Goal: Task Accomplishment & Management: Complete application form

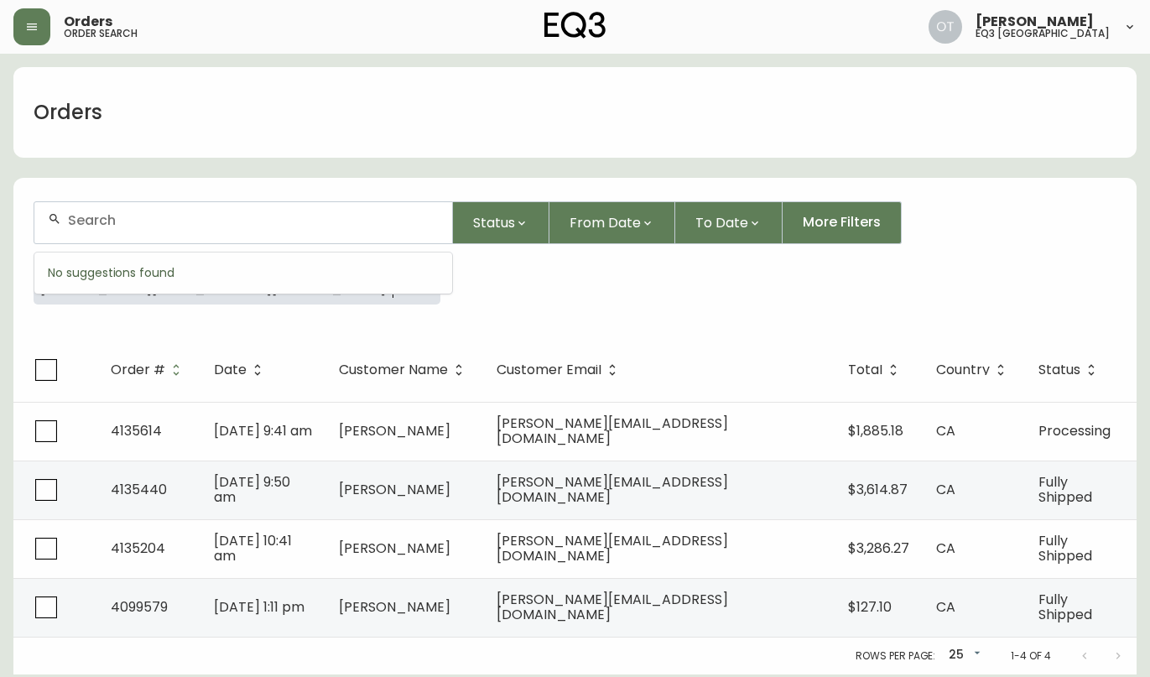
click at [99, 225] on input "text" at bounding box center [253, 220] width 371 height 16
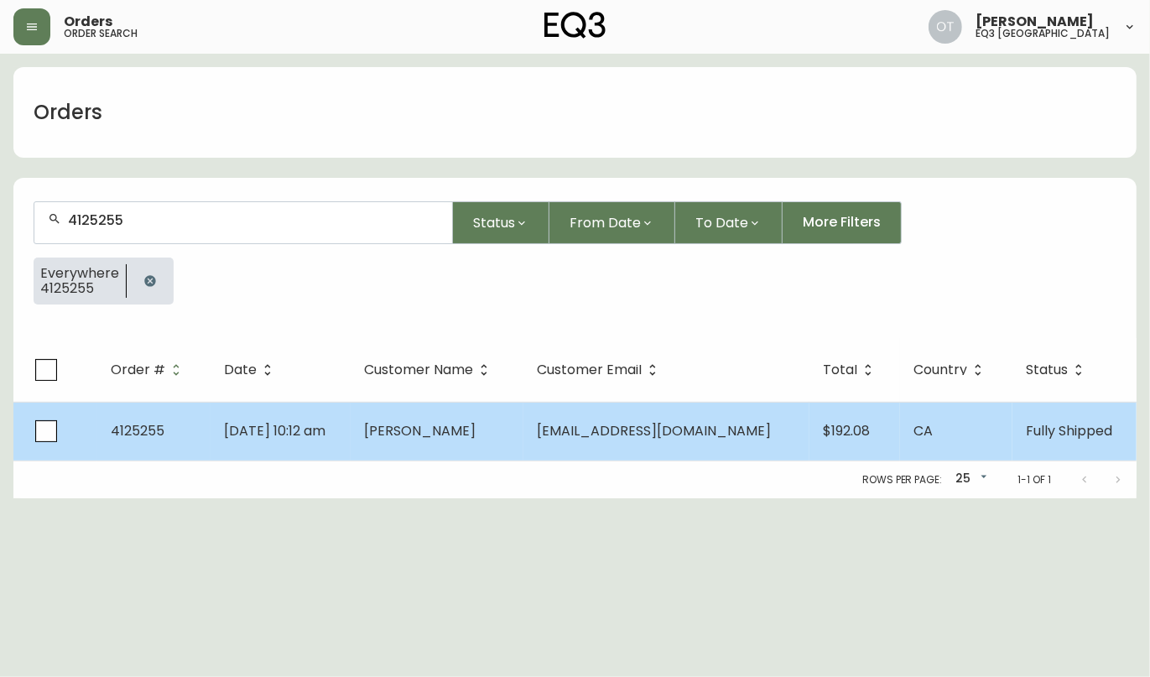
type input "4125255"
click at [245, 440] on td "[DATE] 10:12 am" at bounding box center [281, 431] width 141 height 59
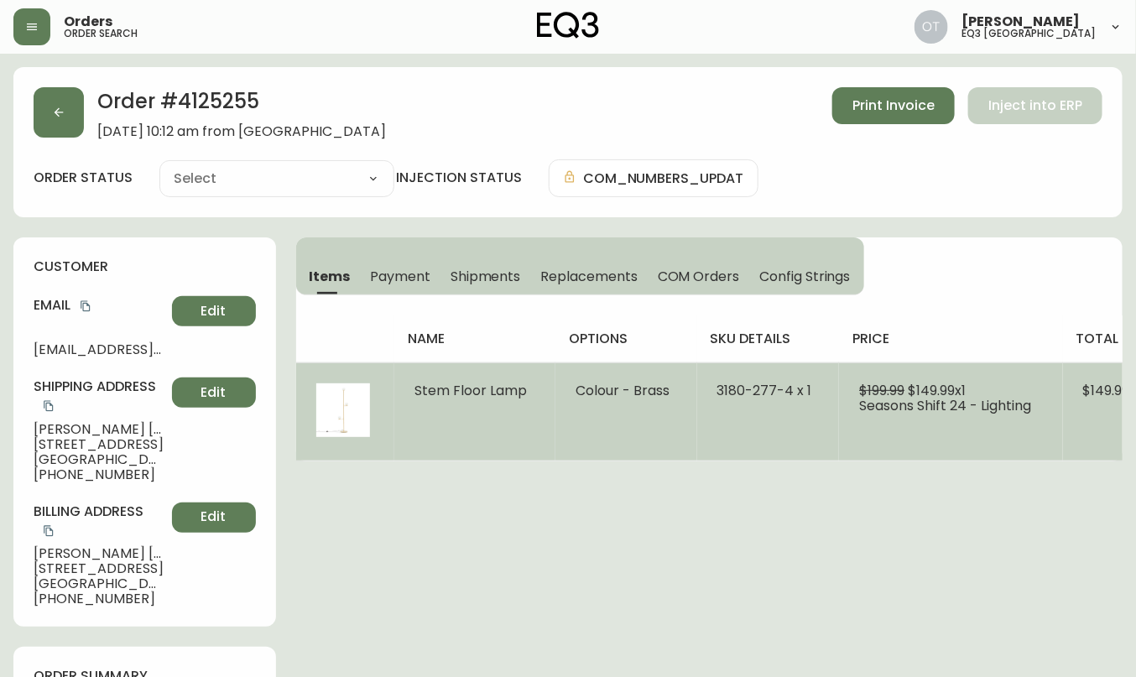
type input "Fully Shipped"
select select "FULLY_SHIPPED"
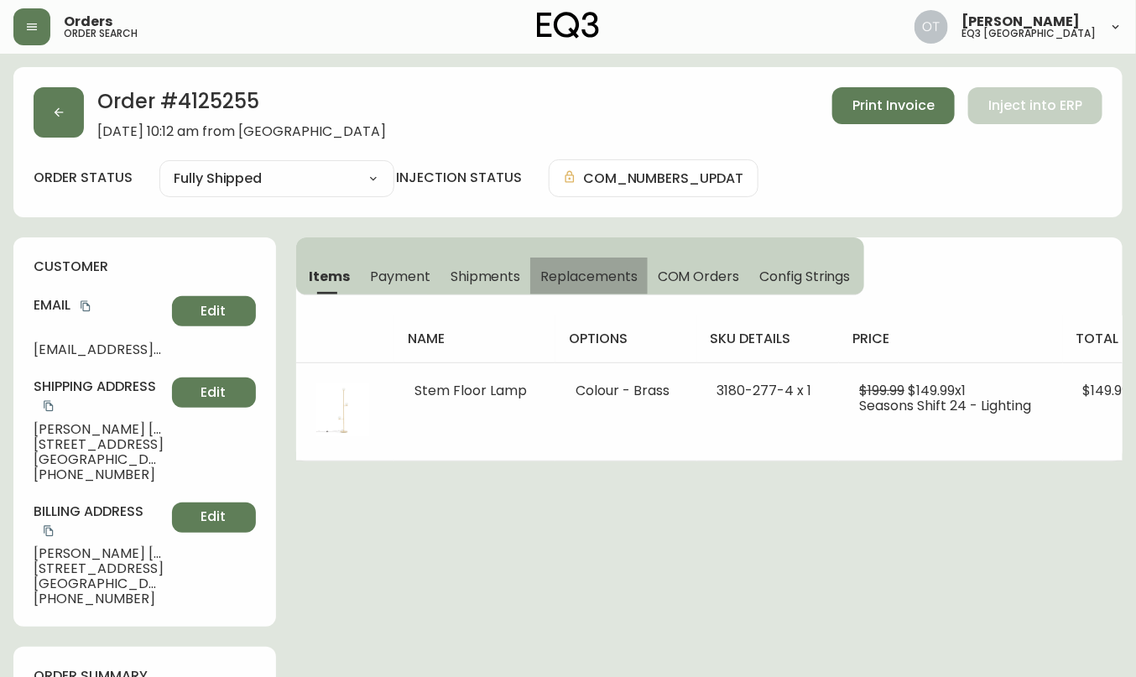
click at [594, 274] on span "Replacements" at bounding box center [588, 277] width 96 height 18
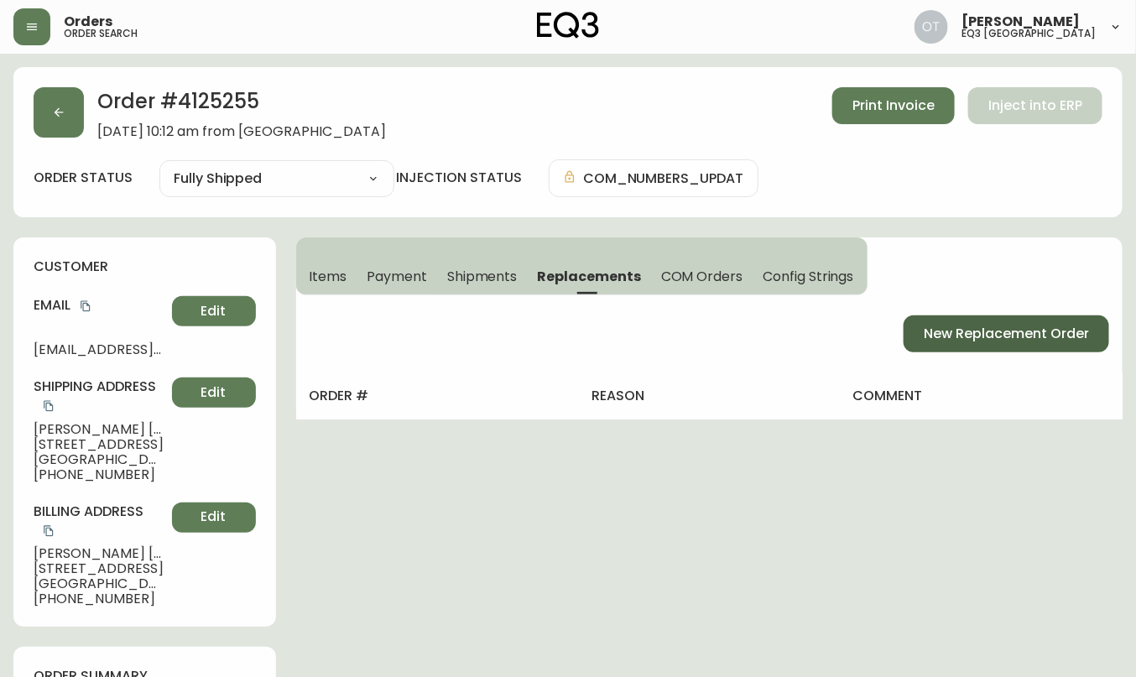
click at [990, 334] on span "New Replacement Order" at bounding box center [1006, 334] width 165 height 18
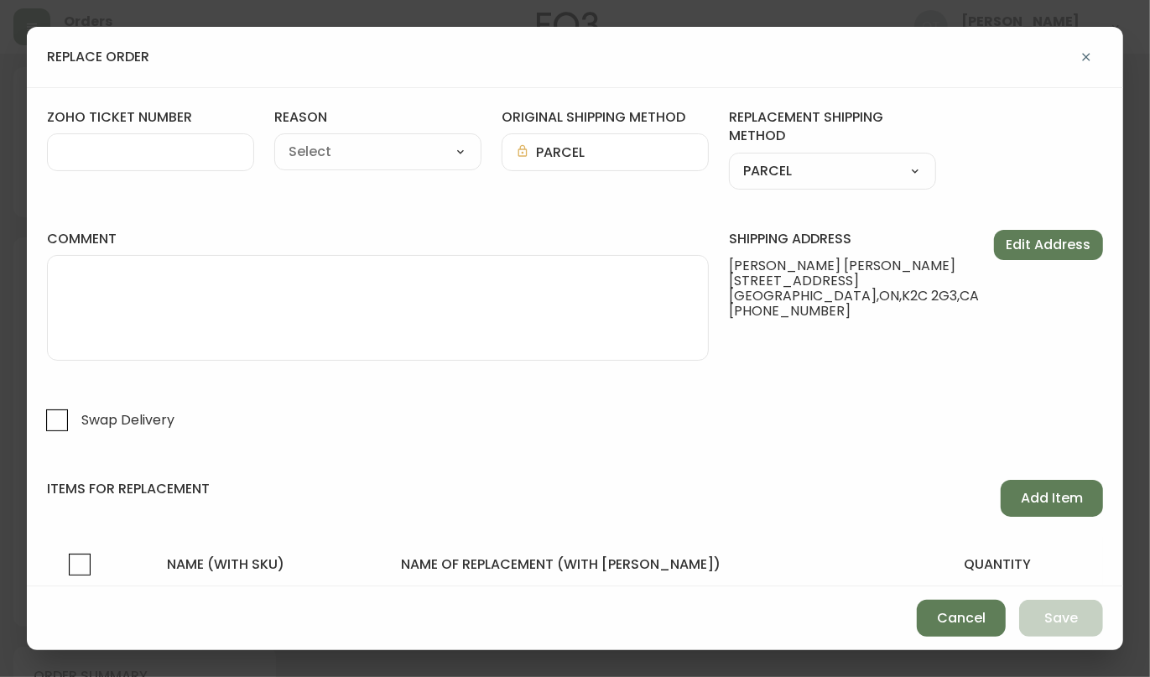
click at [122, 161] on div at bounding box center [150, 152] width 207 height 38
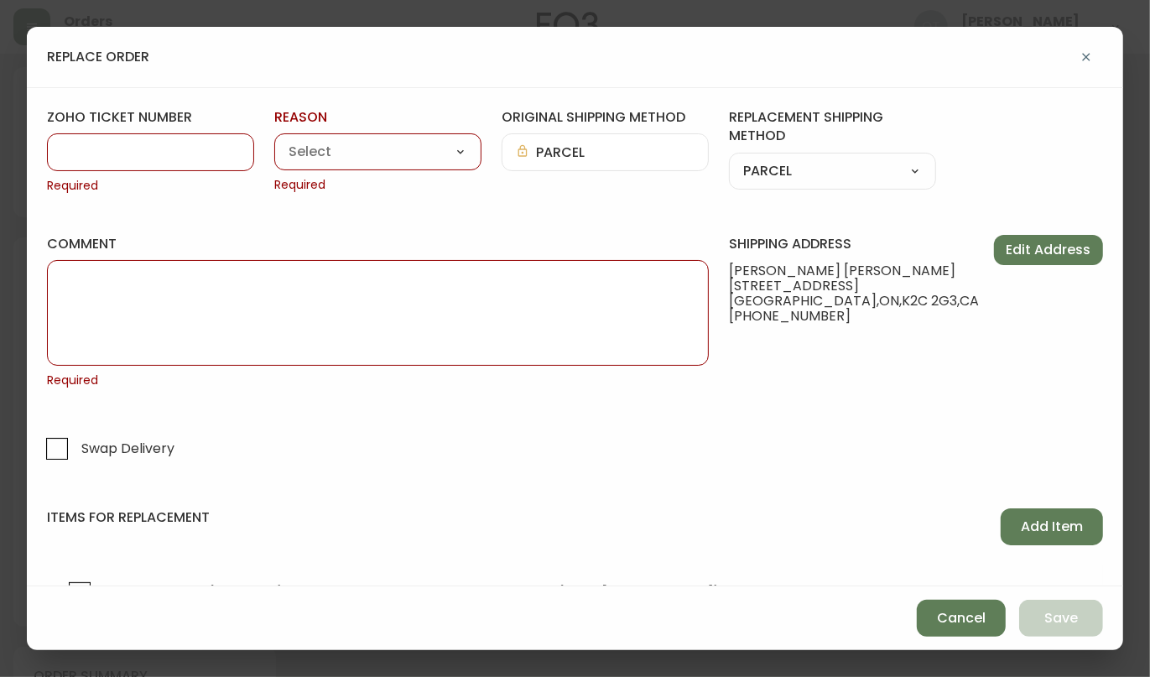
paste input "#843046"
click at [75, 150] on input "#843046" at bounding box center [150, 152] width 179 height 16
type input "843046"
click at [450, 149] on select "Customer Related Damaged in Shipping Lost in Transit or Missing Order Manufactu…" at bounding box center [377, 152] width 207 height 25
select select "Manufacturing Defect"
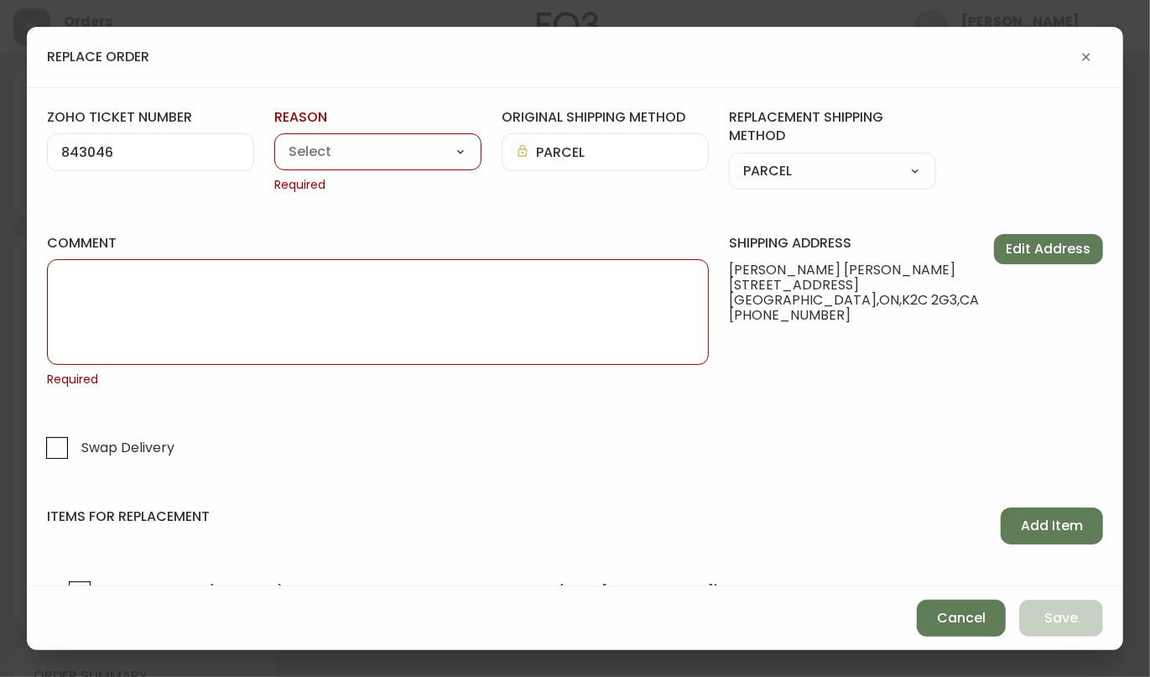
click at [274, 140] on select "Customer Related Damaged in Shipping Lost in Transit or Missing Order Manufactu…" at bounding box center [377, 152] width 207 height 25
type input "Manufacturing Defect"
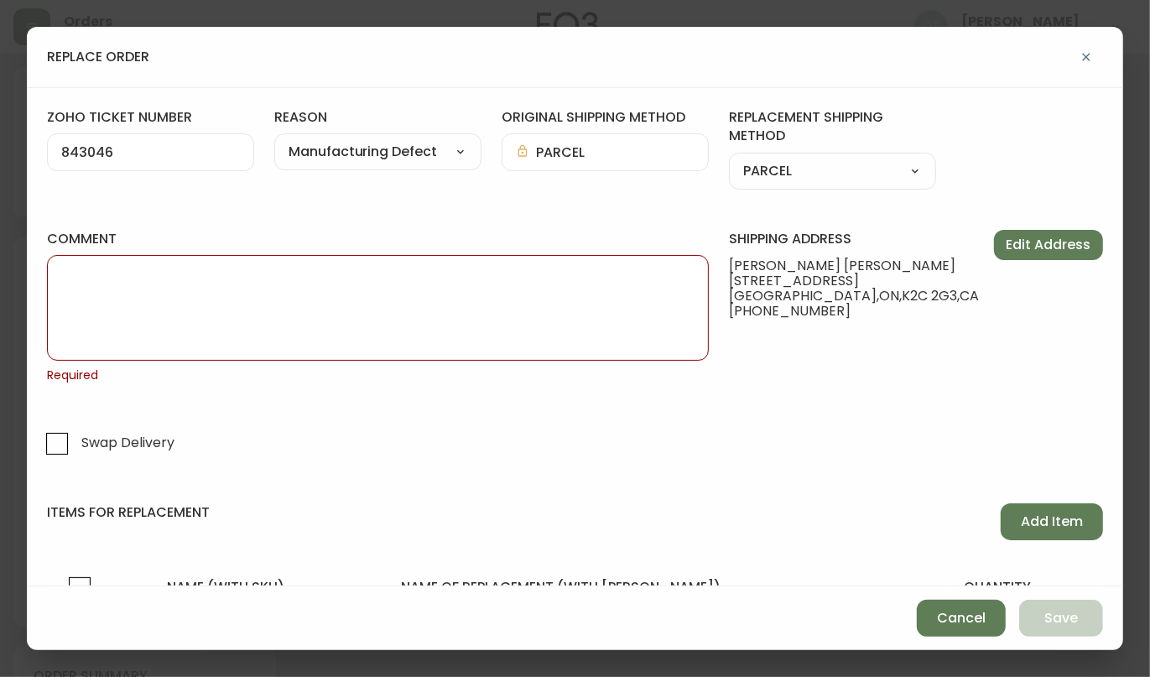
click at [490, 318] on textarea "comment" at bounding box center [377, 308] width 633 height 84
paste textarea "ORIGINAL ORDER: 4125255 | REASON FOR REPLACEMENT: MFG DEFECT | NOTES: NIR | RET…"
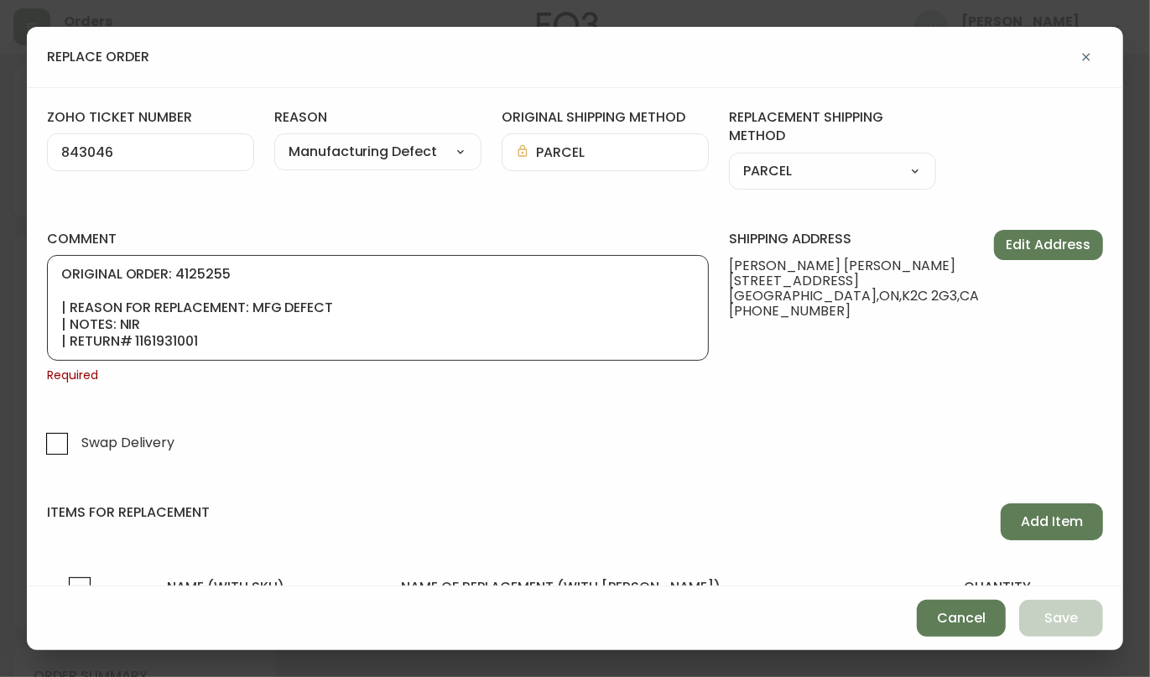
scroll to position [101, 0]
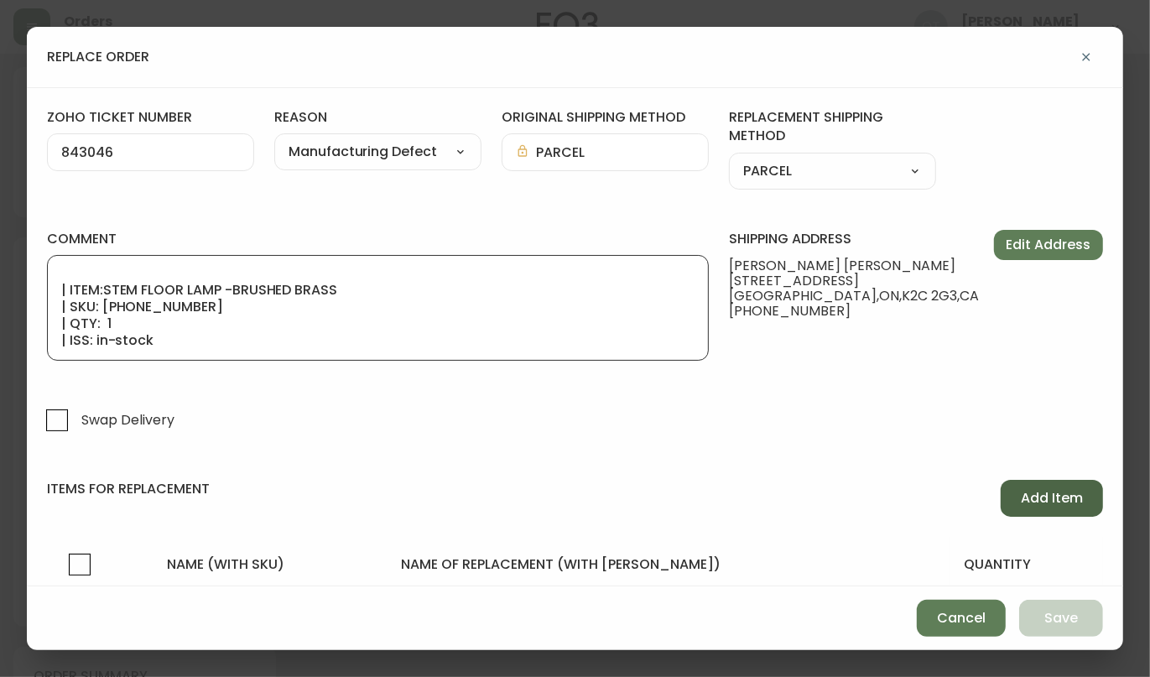
type textarea "ORIGINAL ORDER: 4125255 | REASON FOR REPLACEMENT: MFG DEFECT | NOTES: NIR | RET…"
click at [1035, 492] on span "Add Item" at bounding box center [1052, 498] width 62 height 18
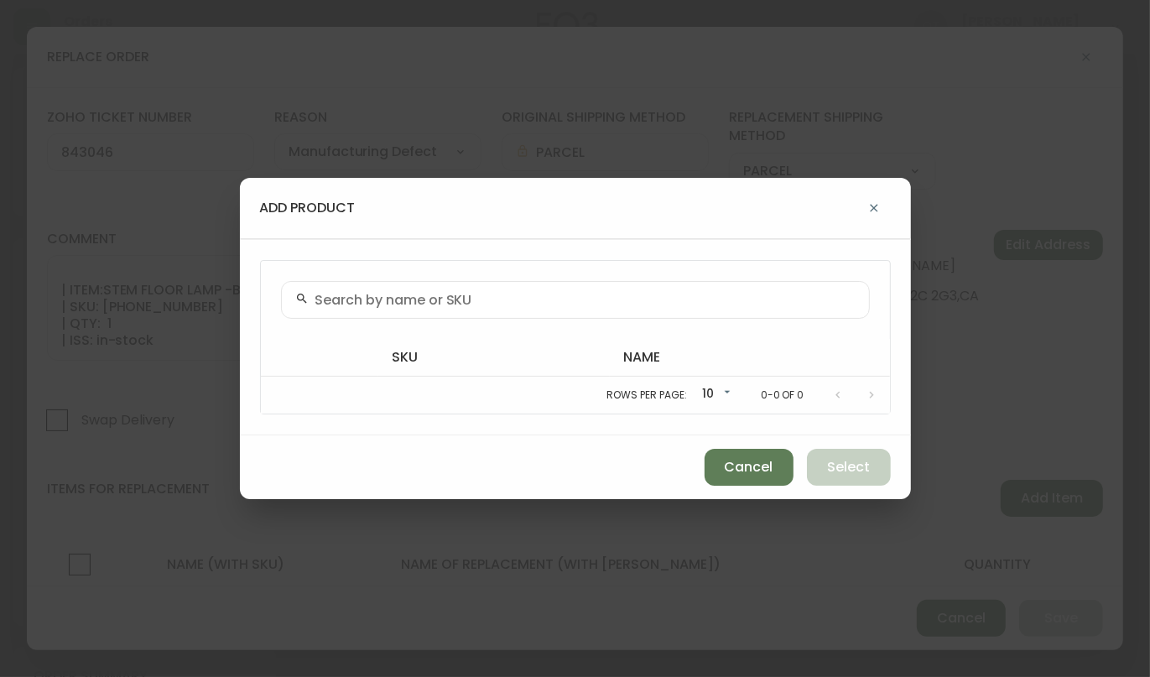
click at [542, 310] on div at bounding box center [575, 300] width 589 height 38
paste input "[PHONE_NUMBER]"
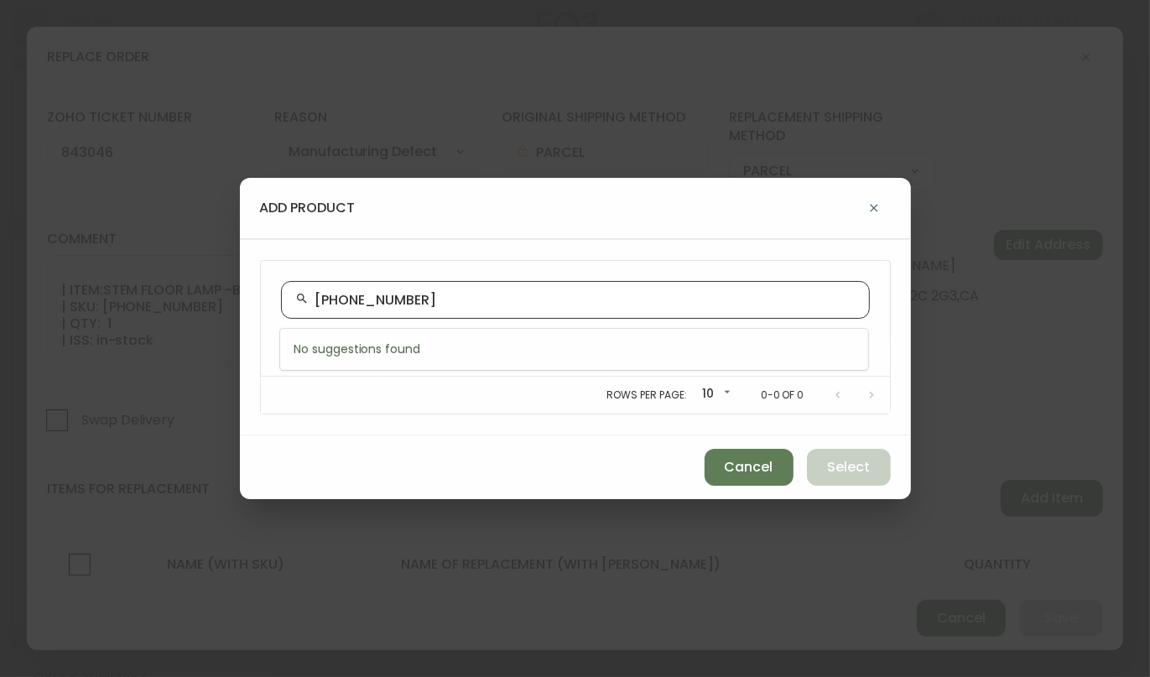
type input "[PHONE_NUMBER]"
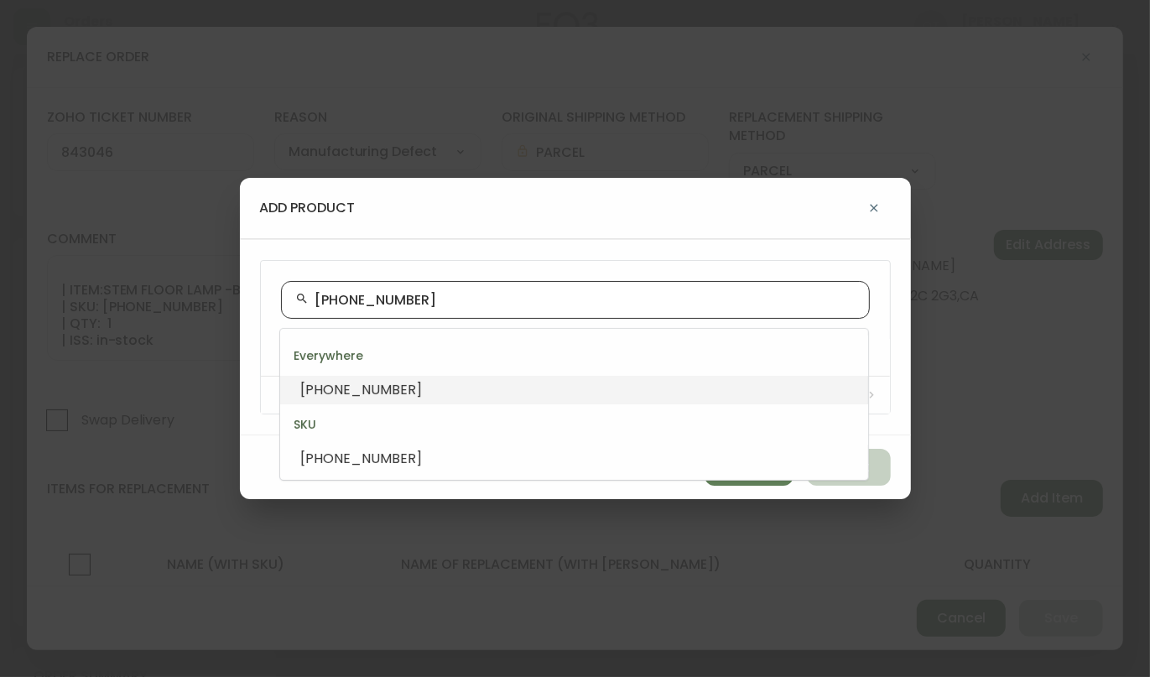
click at [444, 385] on li "[PHONE_NUMBER]" at bounding box center [574, 390] width 588 height 29
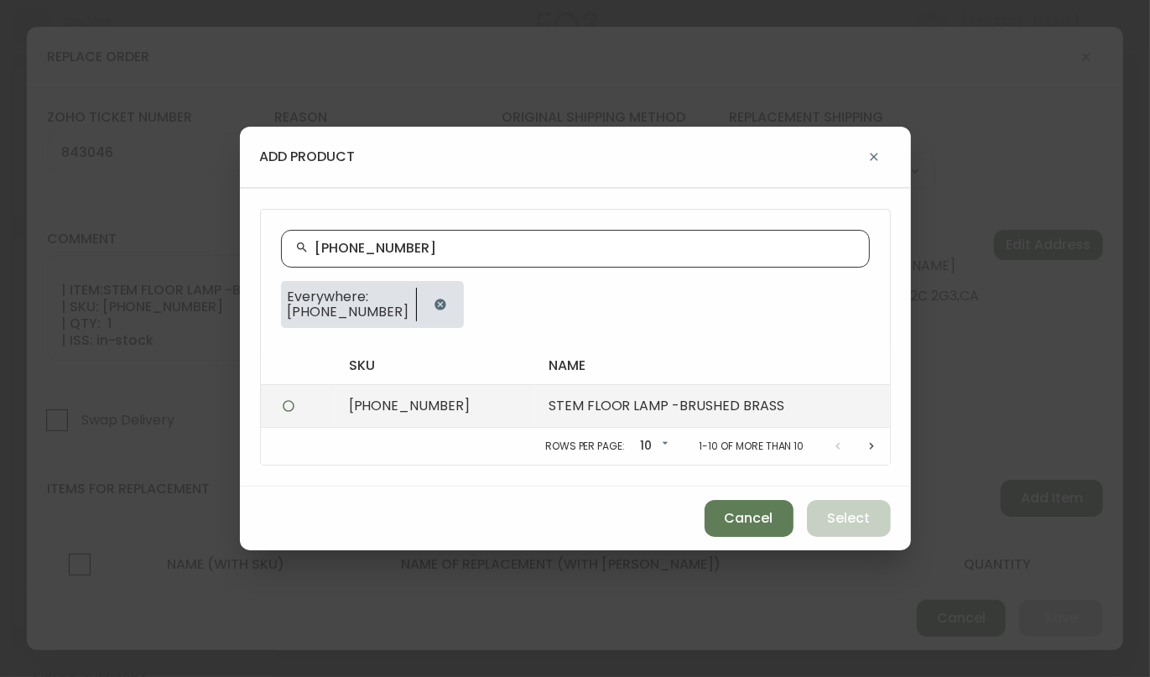
click at [414, 401] on td "[PHONE_NUMBER]" at bounding box center [436, 406] width 200 height 43
radio input "true"
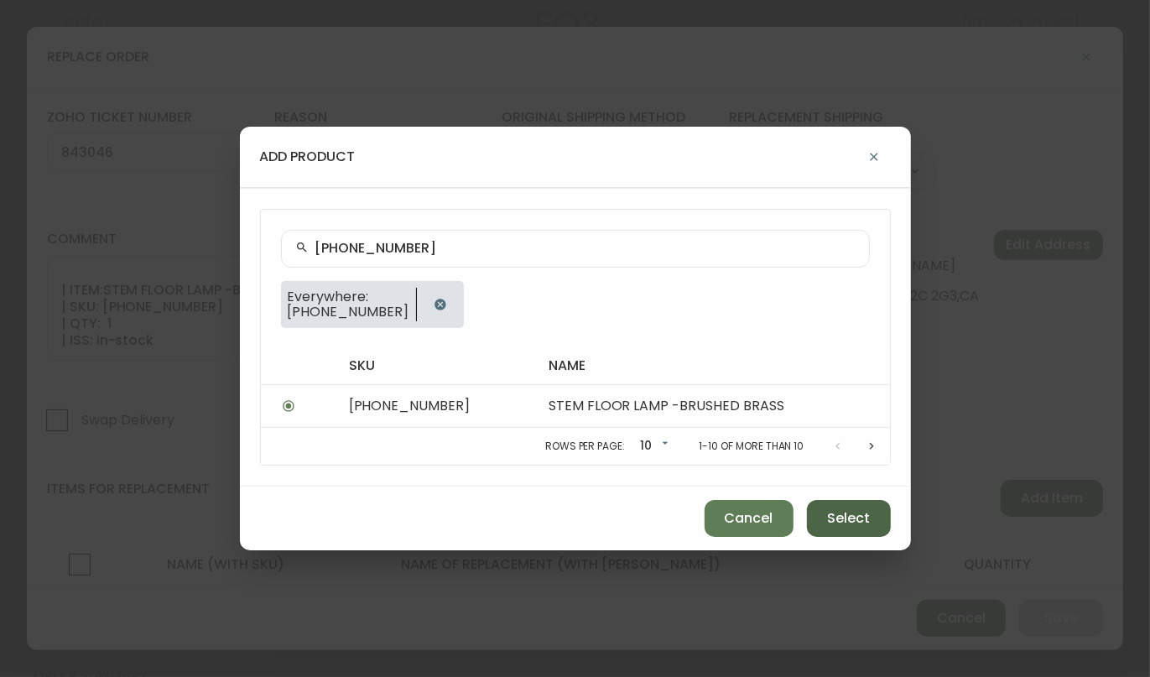
click at [859, 531] on button "Select" at bounding box center [849, 518] width 84 height 37
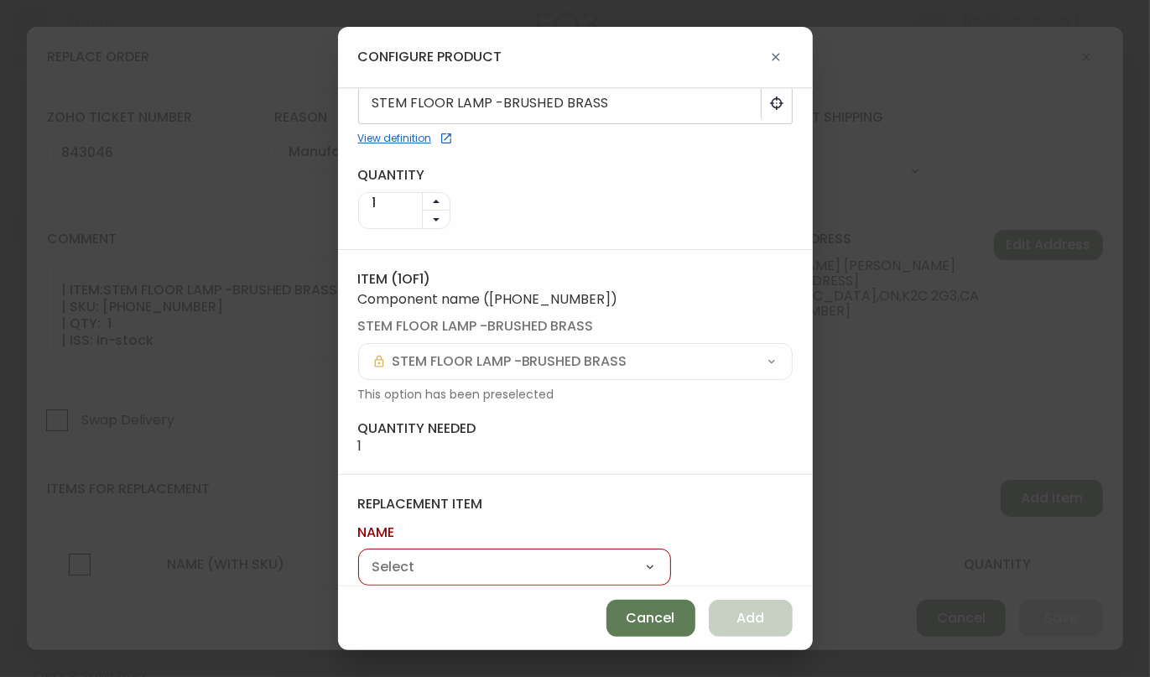
scroll to position [94, 0]
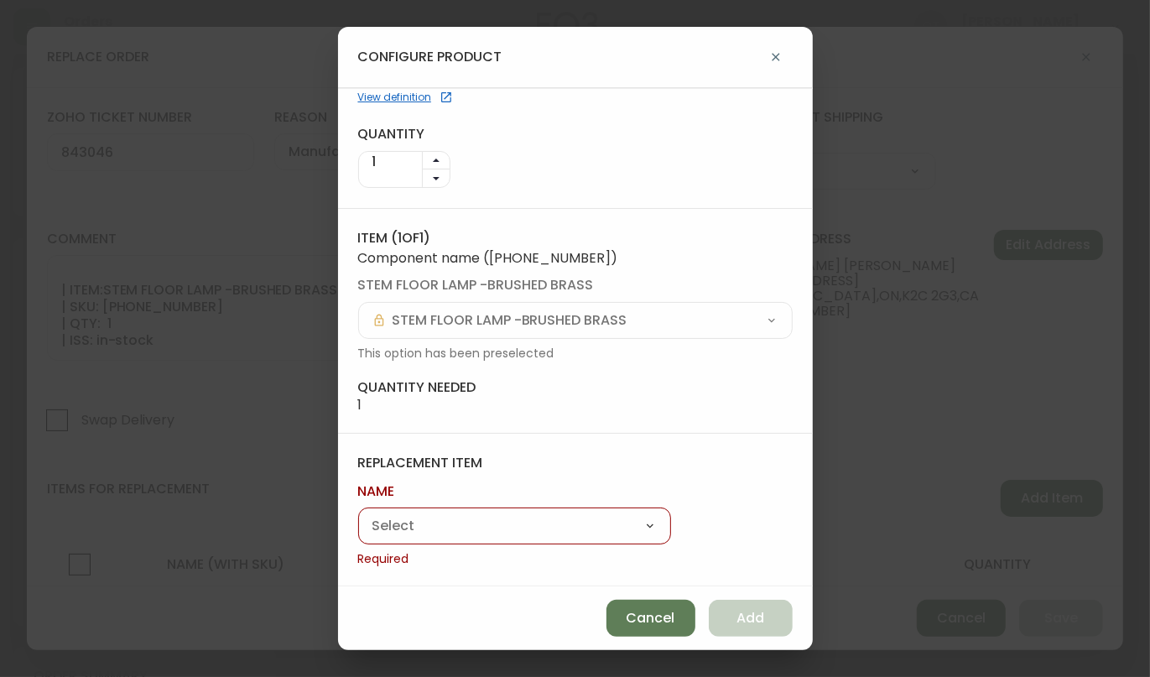
click at [543, 515] on select "Stem Floor Lamp" at bounding box center [514, 526] width 313 height 25
select select "cm2evbwq91r1w0170ki2f7ubn"
click at [358, 534] on select "Stem Floor Lamp" at bounding box center [514, 526] width 313 height 25
type input "Stem Floor Lamp"
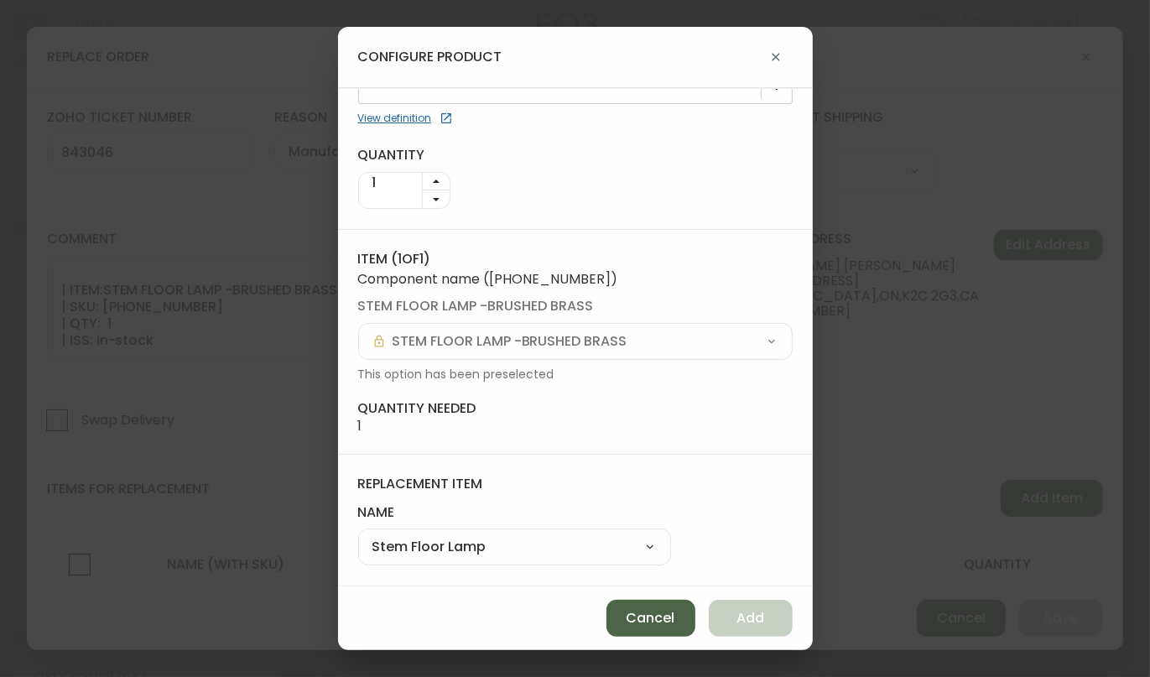
scroll to position [71, 0]
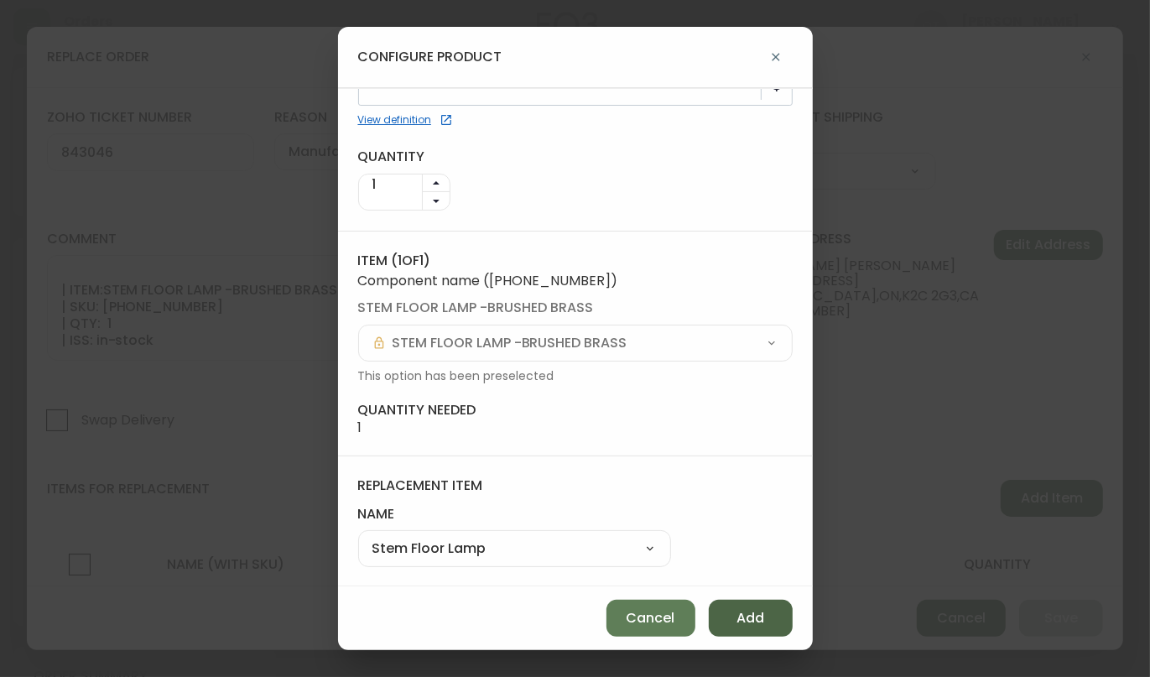
click at [749, 627] on button "Add" at bounding box center [751, 618] width 84 height 37
select select
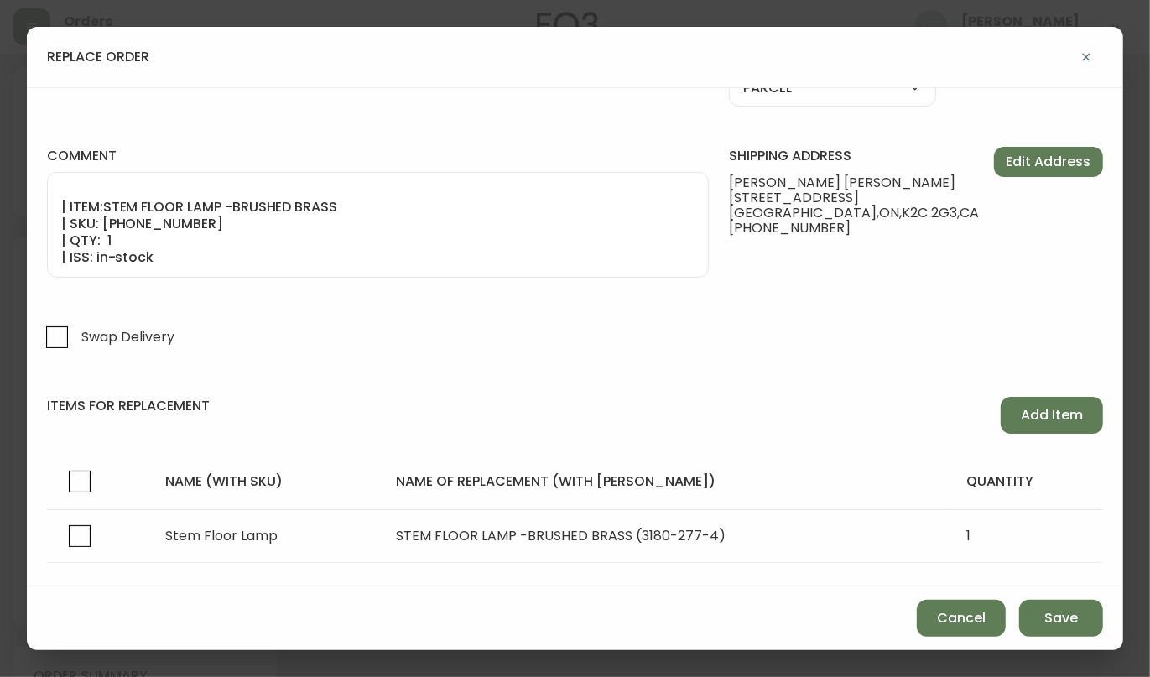
scroll to position [118, 0]
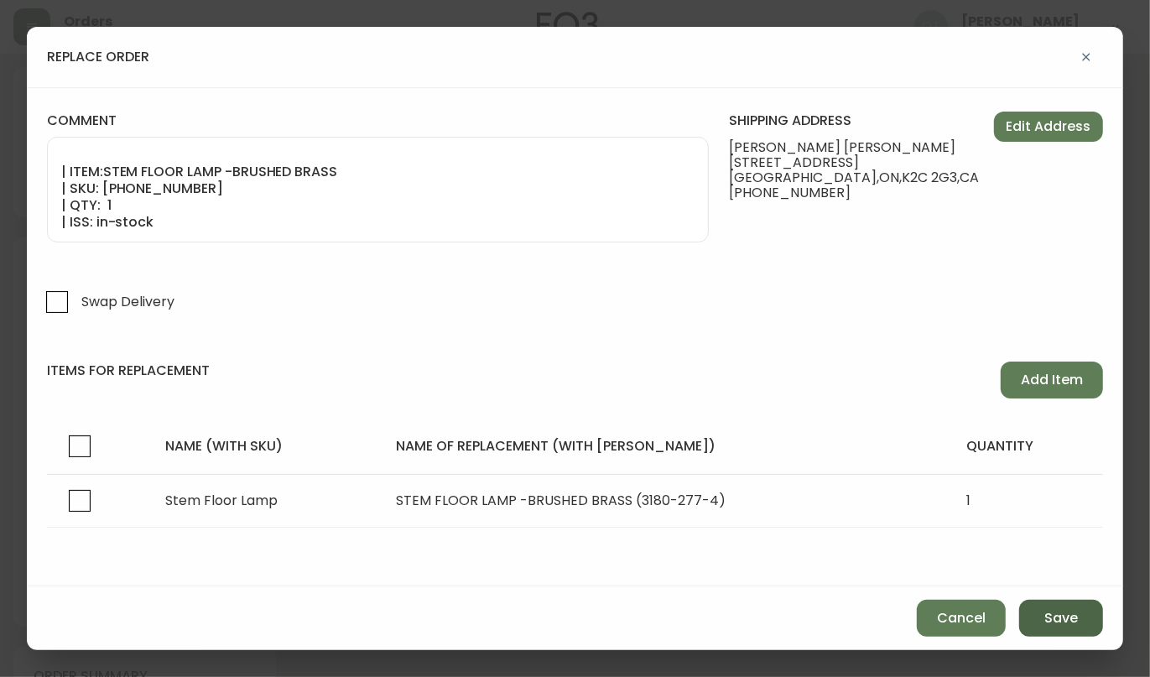
click at [1046, 605] on button "Save" at bounding box center [1061, 618] width 84 height 37
select select
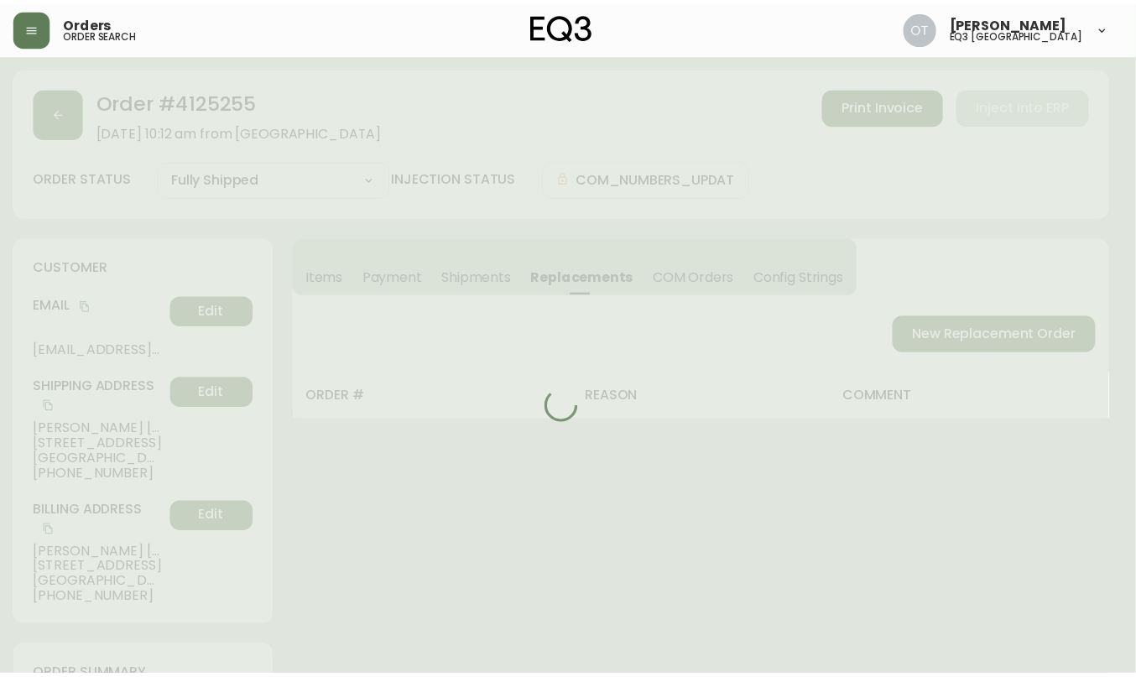
scroll to position [66, 0]
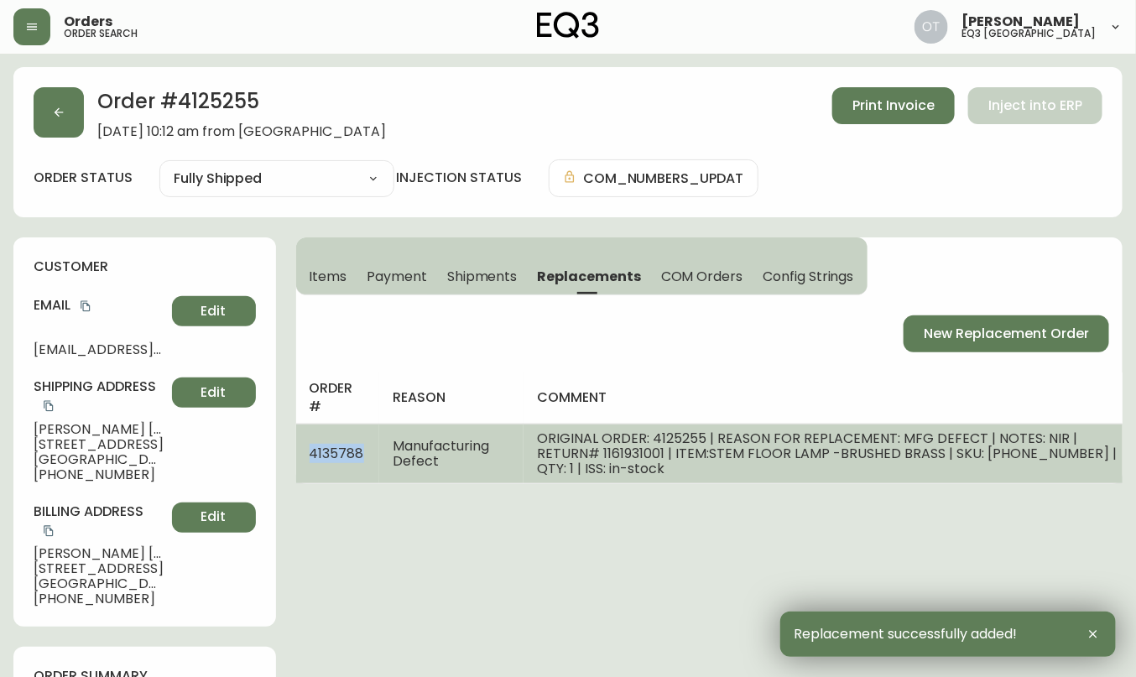
drag, startPoint x: 310, startPoint y: 444, endPoint x: 373, endPoint y: 449, distance: 63.1
click at [373, 449] on td "4135788" at bounding box center [338, 454] width 84 height 60
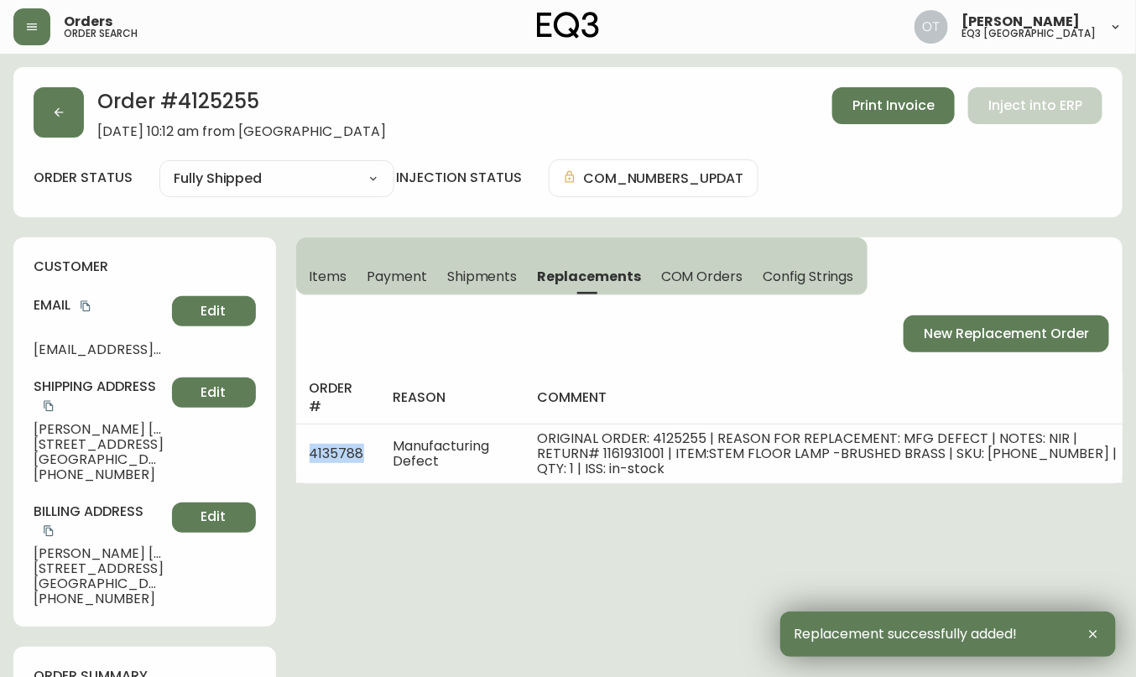
copy span "4135788"
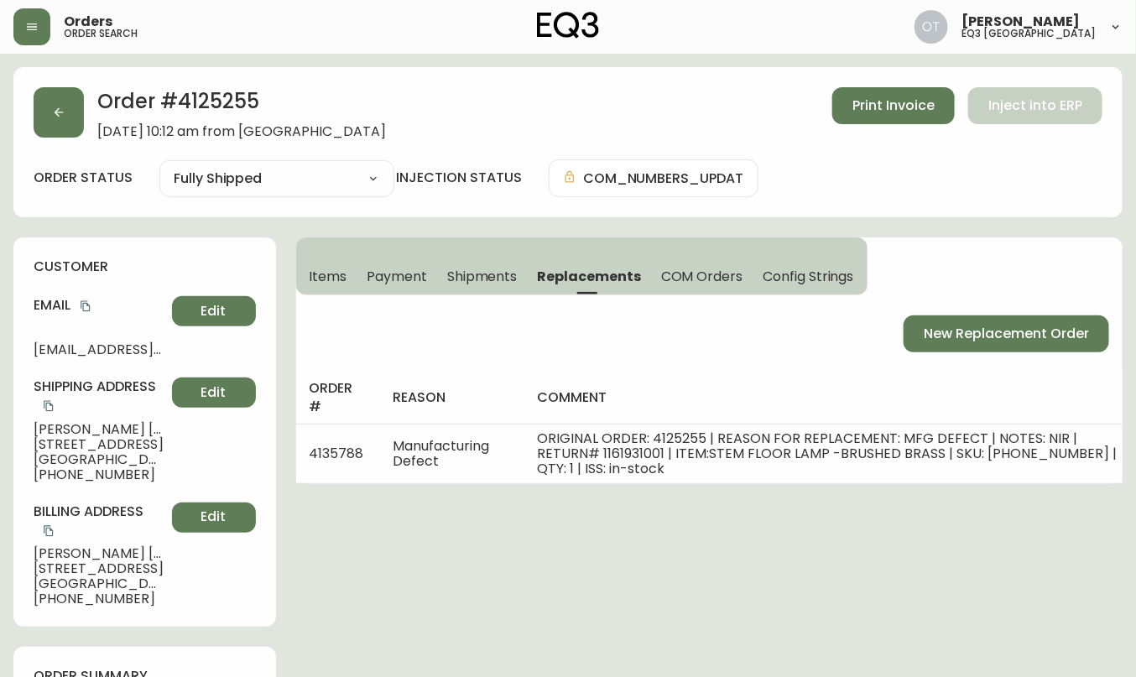
click at [115, 505] on h4 "Billing Address" at bounding box center [100, 521] width 132 height 38
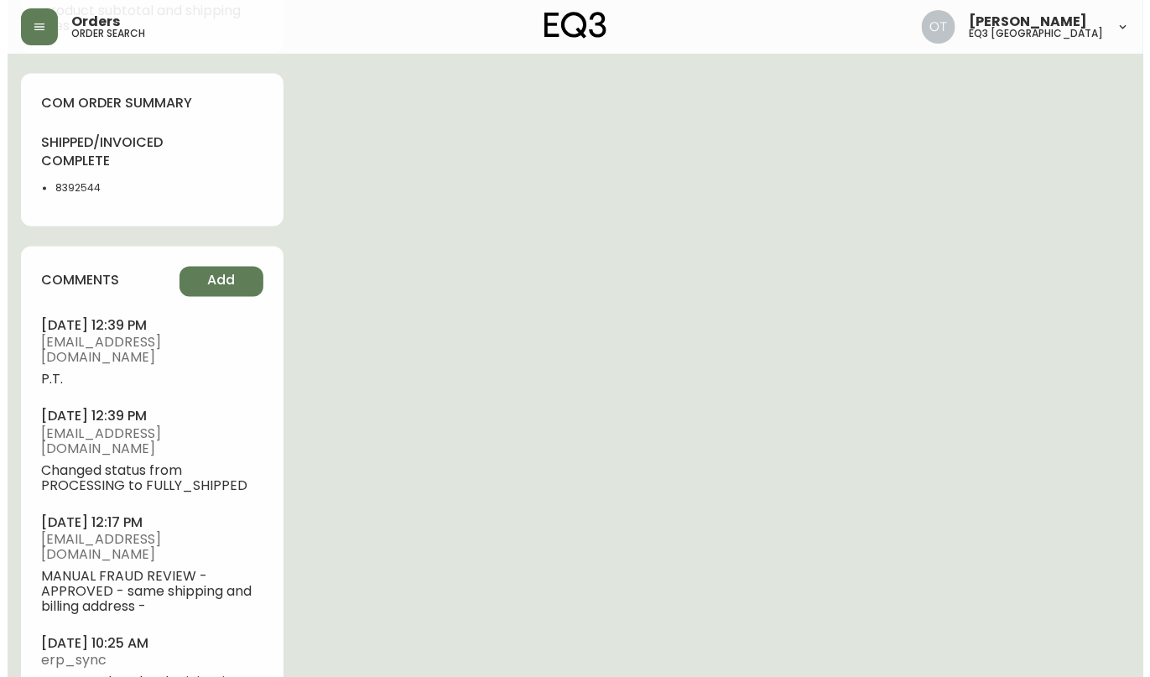
scroll to position [1008, 0]
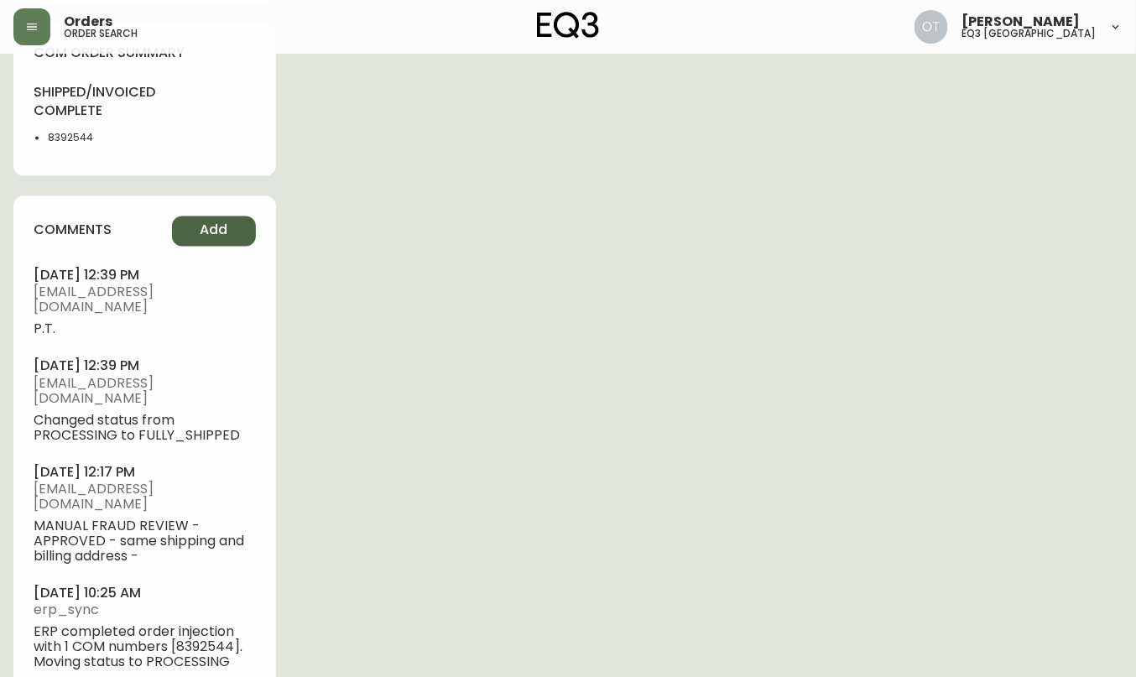
click at [212, 242] on button "Add" at bounding box center [214, 231] width 84 height 30
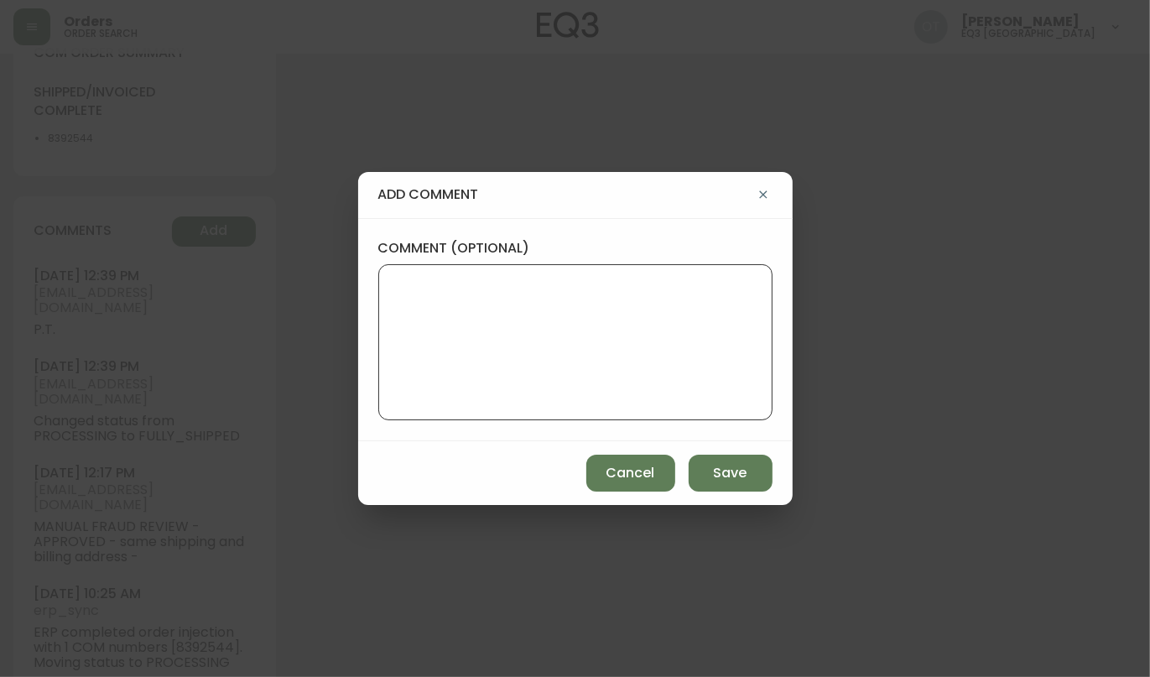
click at [524, 301] on textarea "comment (optional)" at bounding box center [576, 342] width 366 height 134
paste textarea "Ticket #843046 REPLACEMENT PO: 4135788 *COM will be available in AS400 and in t…"
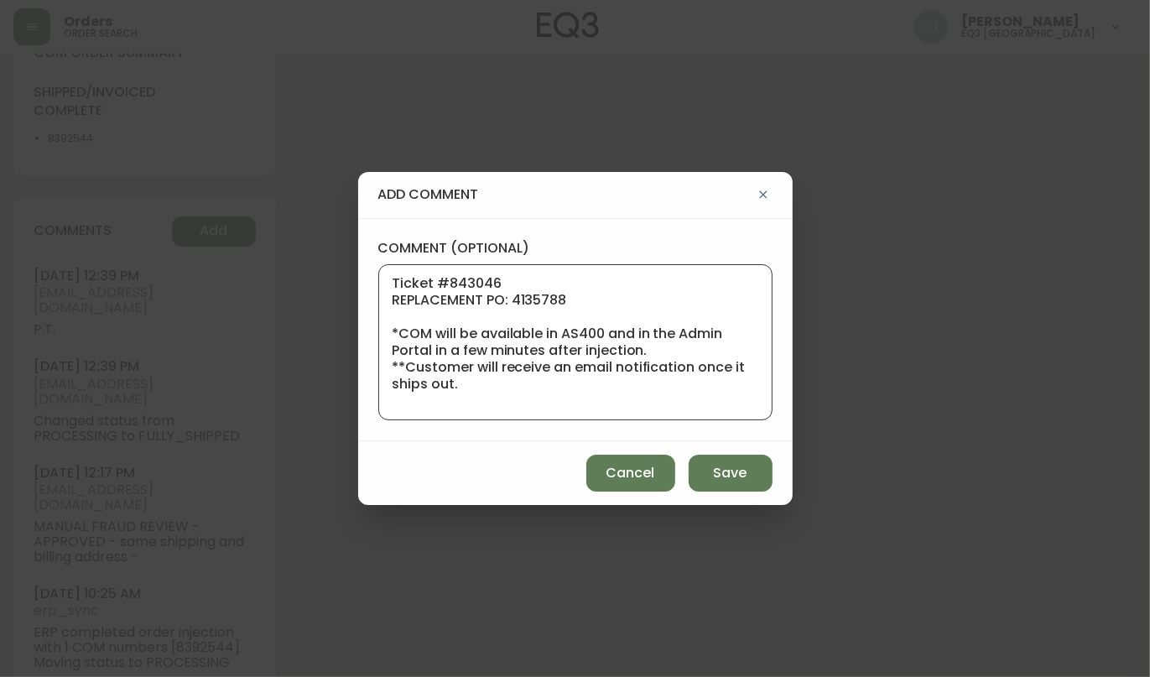
scroll to position [185, 0]
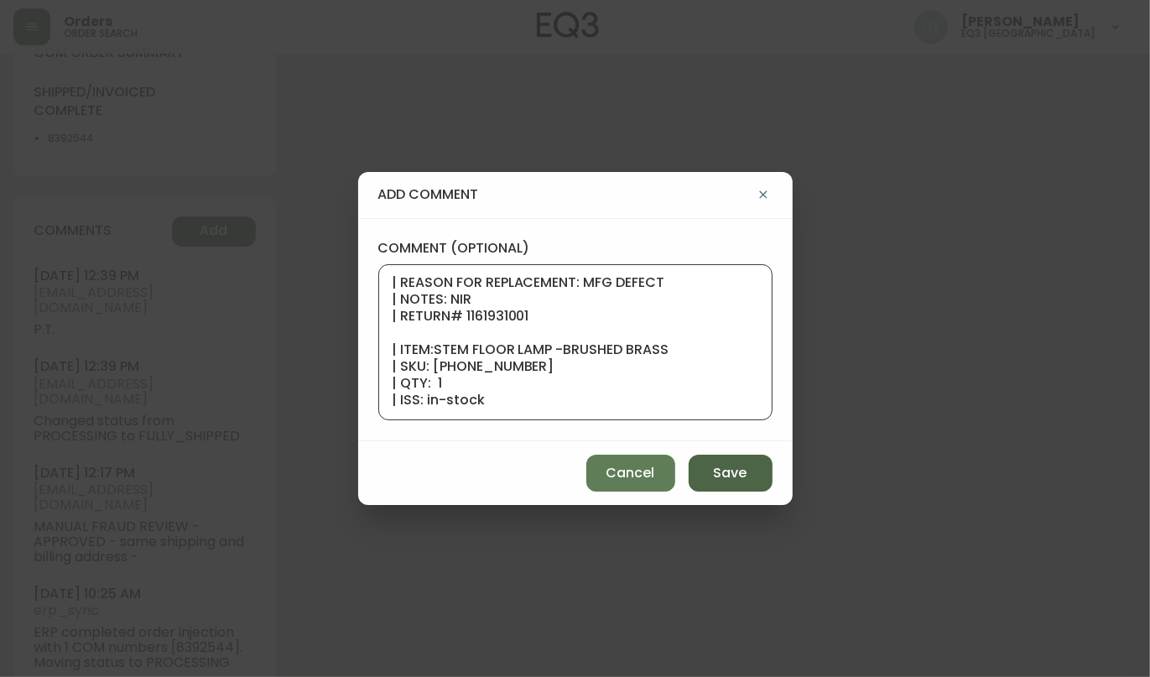
type textarea "Ticket #843046 REPLACEMENT PO: 4135788 *COM will be available in AS400 and in t…"
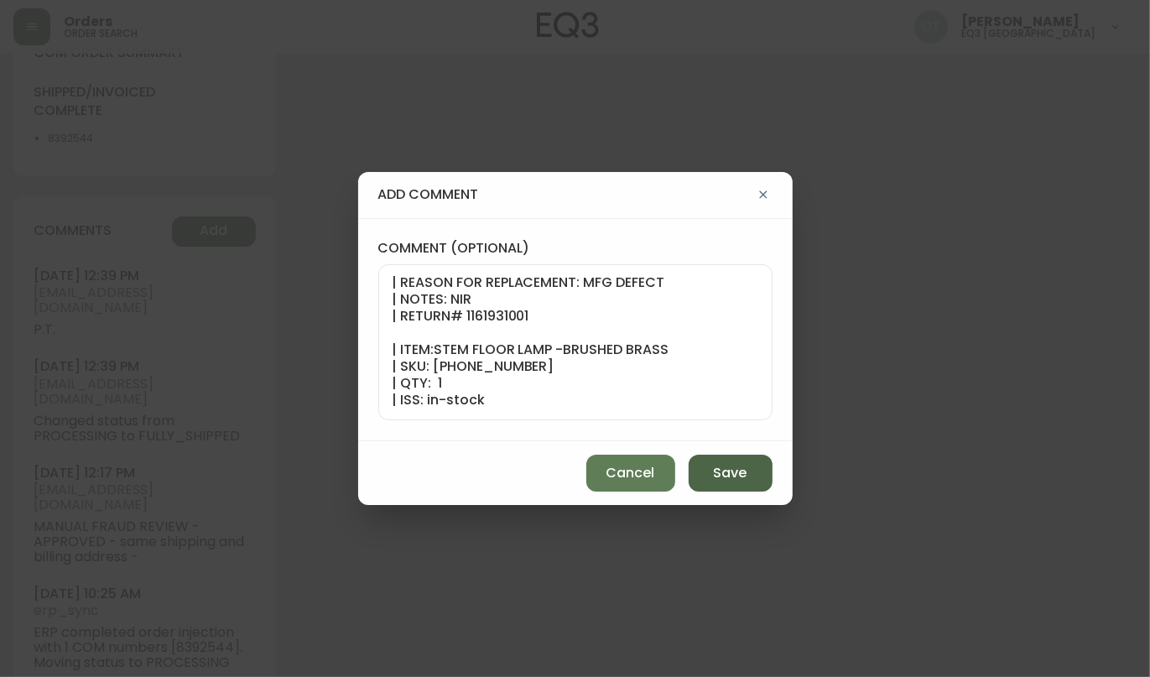
click at [733, 481] on span "Save" at bounding box center [731, 473] width 34 height 18
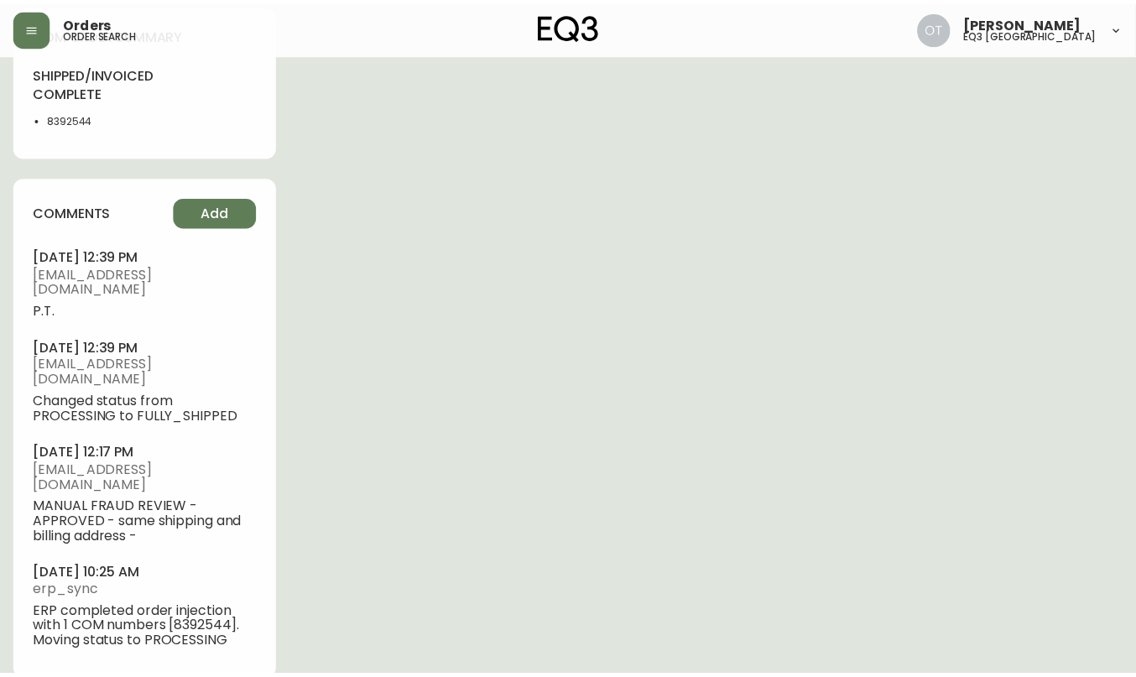
scroll to position [989, 0]
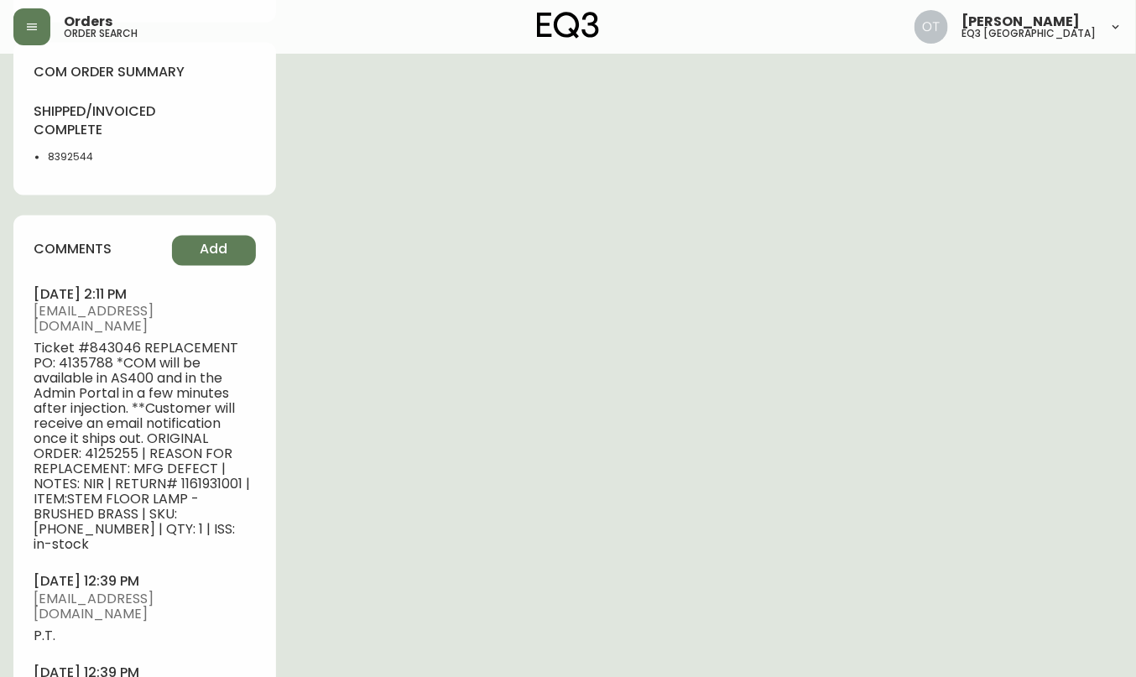
click at [144, 139] on div "shipped/invoiced complete 8392544" at bounding box center [145, 138] width 222 height 73
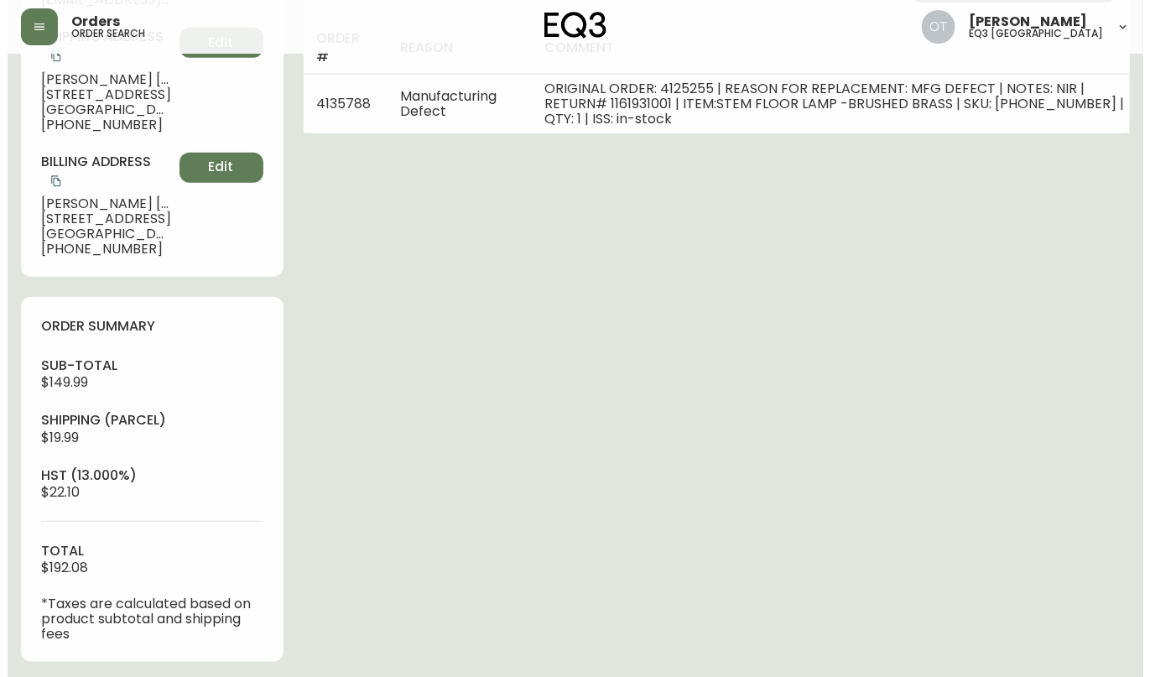
scroll to position [0, 0]
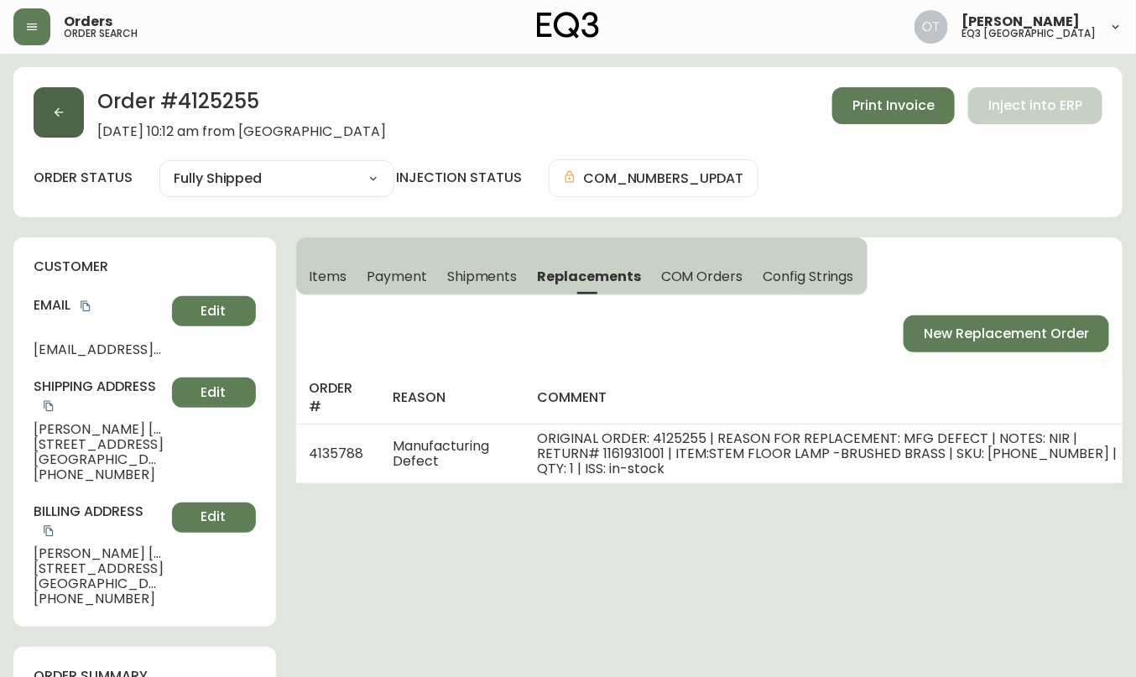
click at [52, 112] on icon "button" at bounding box center [58, 112] width 13 height 13
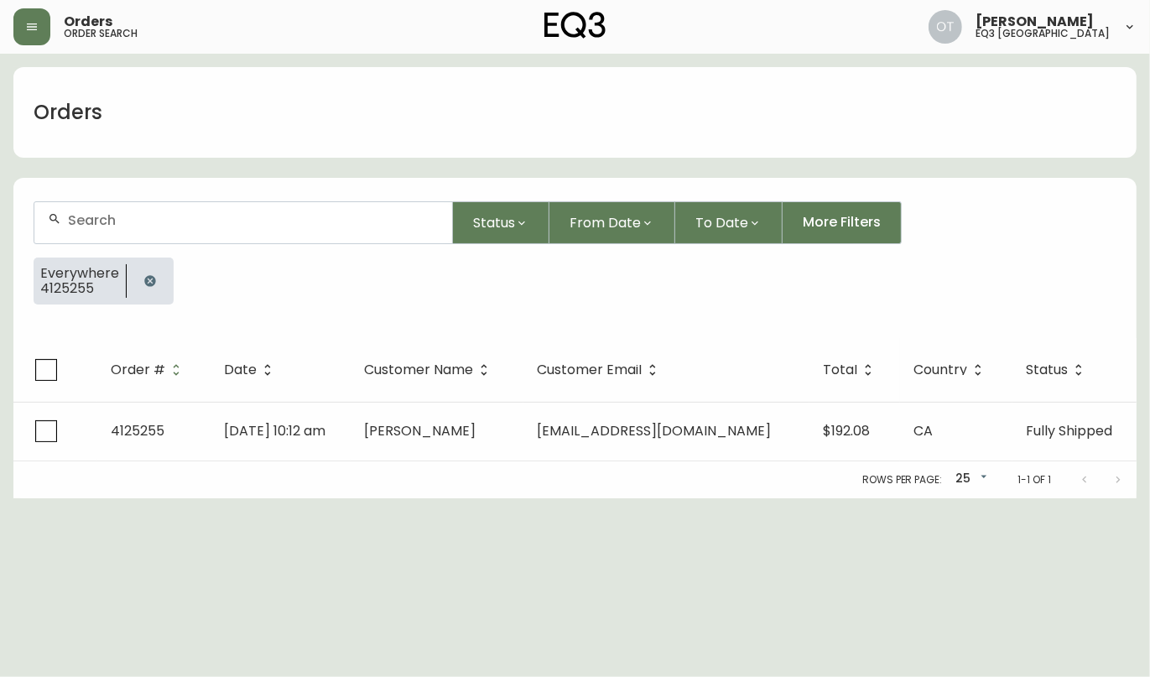
click at [127, 221] on input "text" at bounding box center [253, 220] width 371 height 16
paste input "4135172"
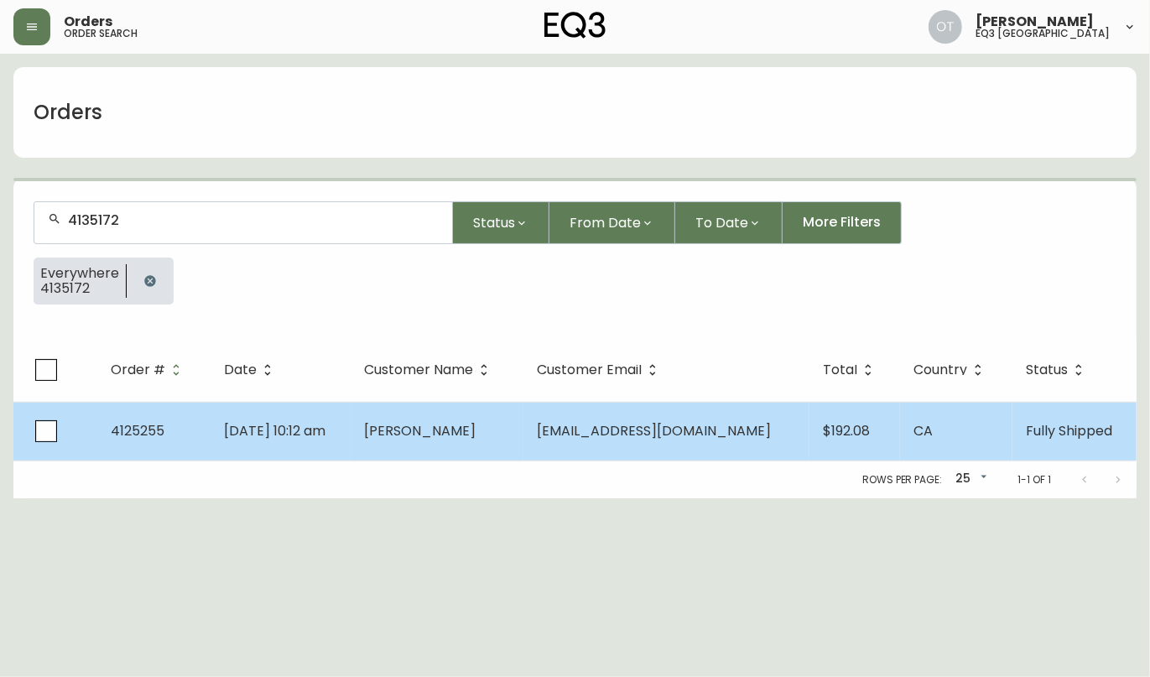
type input "4135172"
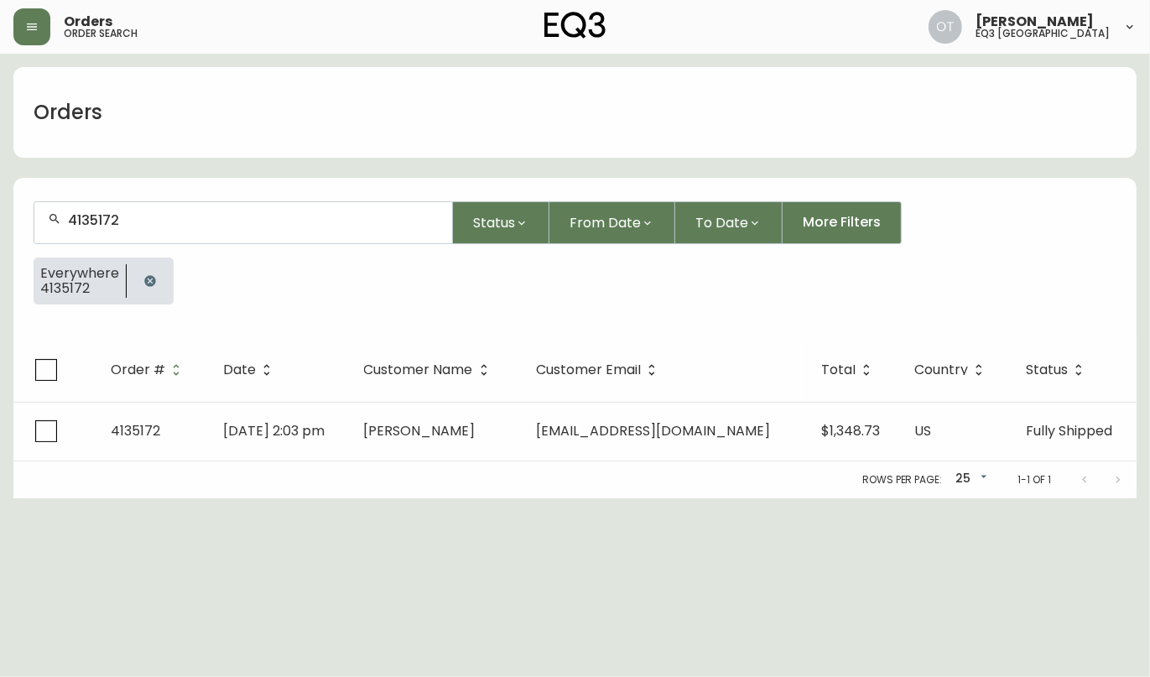
click at [959, 498] on html "Orders order search [PERSON_NAME] eq3 [GEOGRAPHIC_DATA] Orders 4135172 Status F…" at bounding box center [575, 249] width 1150 height 498
click at [129, 323] on form "4135172 Status From Date To Date More Filters Everywhere 4135172" at bounding box center [574, 259] width 1123 height 157
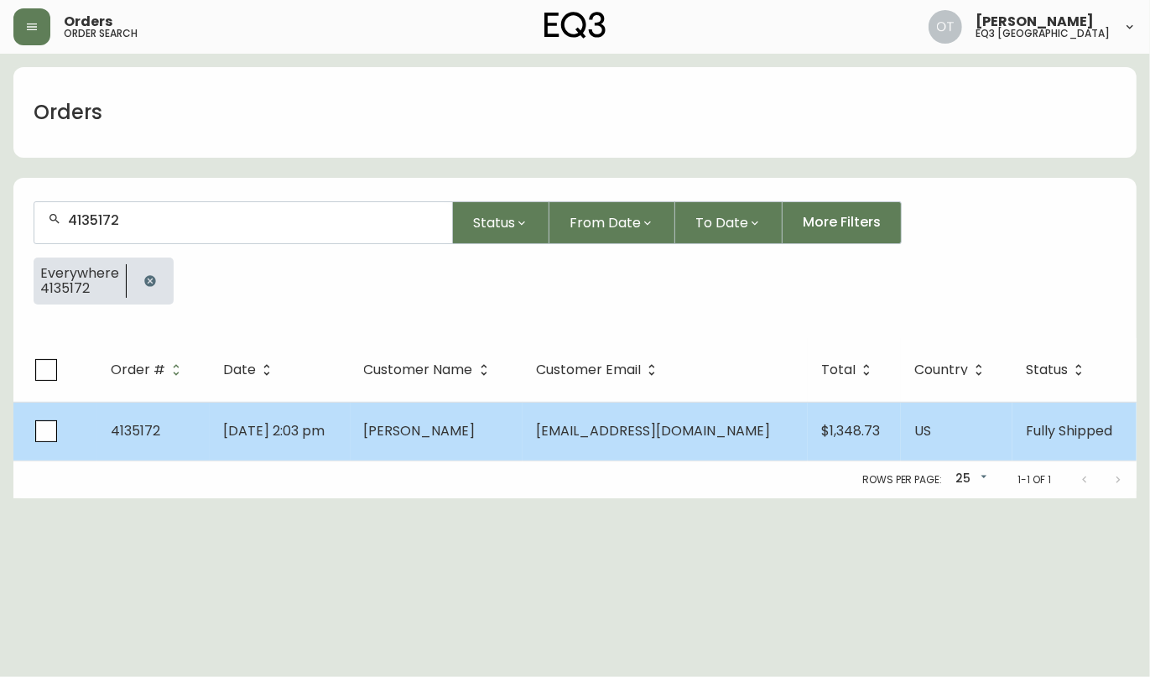
click at [169, 421] on td "4135172" at bounding box center [153, 431] width 112 height 59
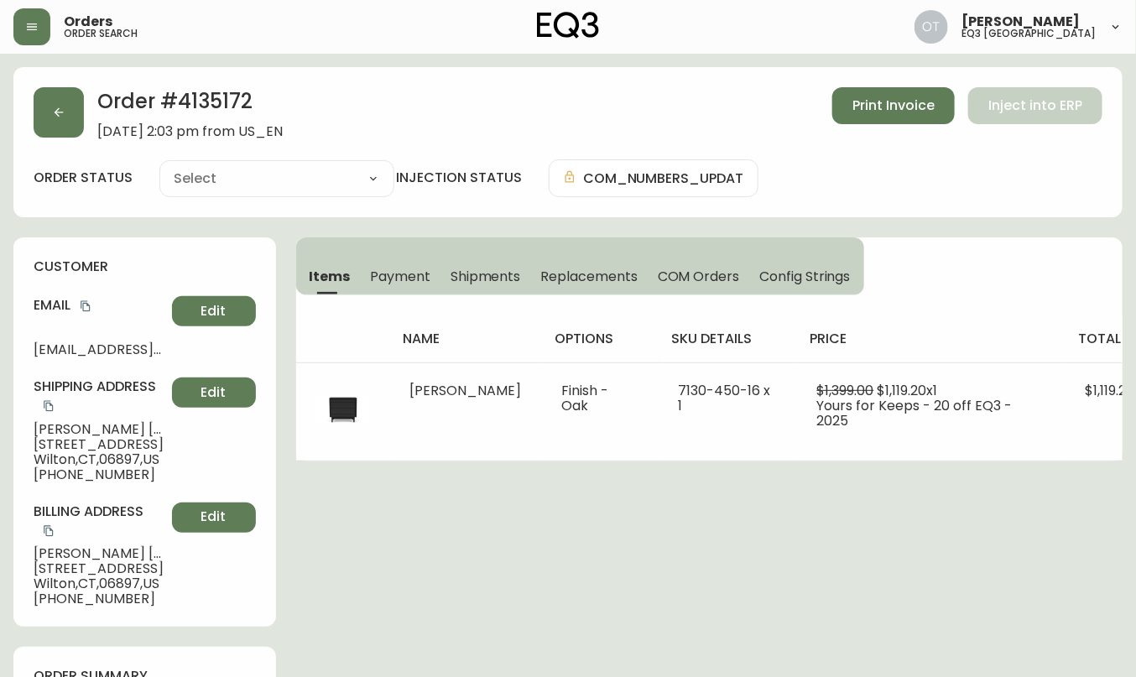
type input "Fully Shipped"
select select "FULLY_SHIPPED"
click at [588, 279] on span "Replacements" at bounding box center [588, 277] width 96 height 18
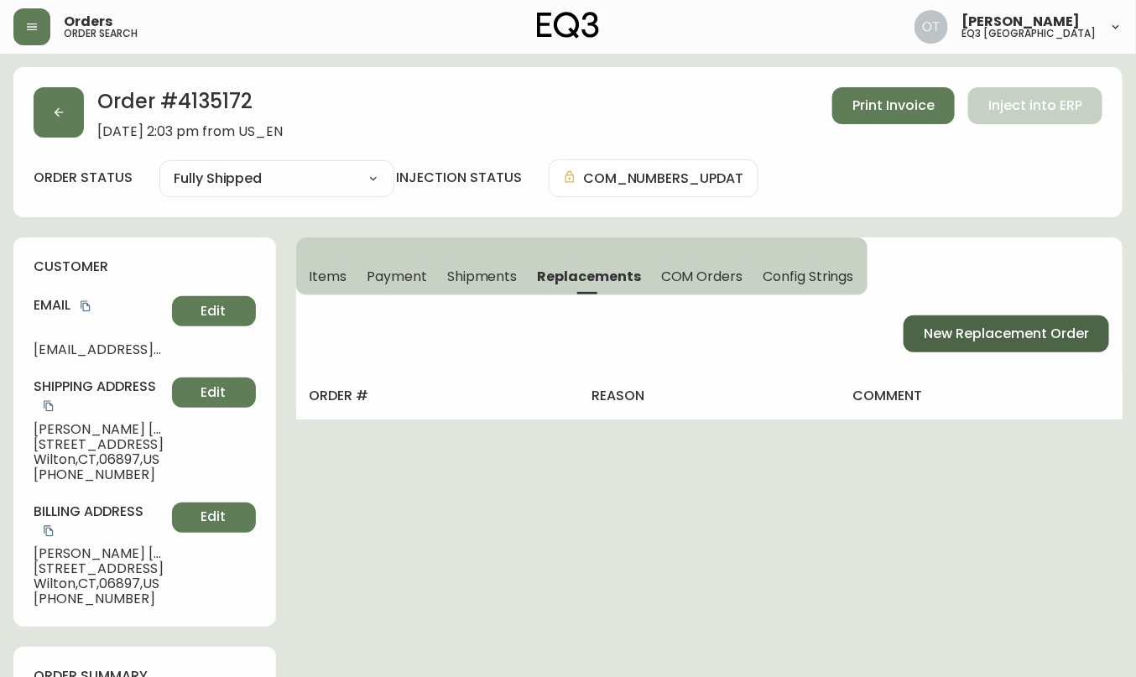
click at [950, 344] on button "New Replacement Order" at bounding box center [1006, 333] width 206 height 37
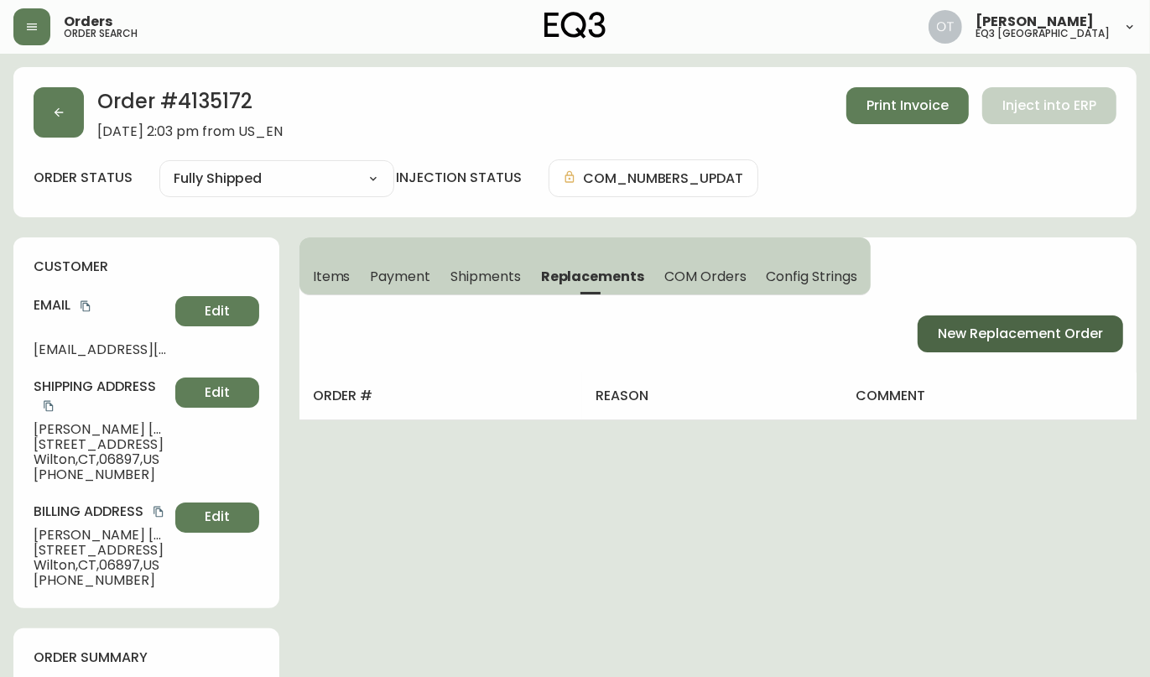
select select "FREIGHT"
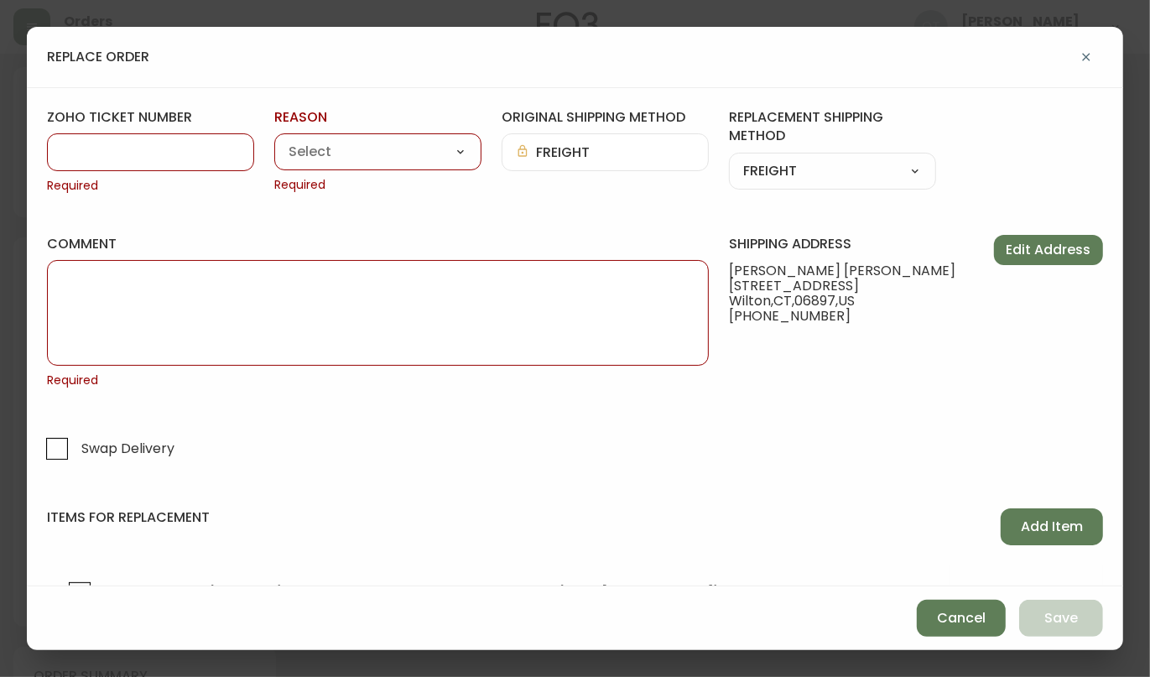
click at [98, 151] on input "zoho ticket number" at bounding box center [150, 152] width 179 height 16
paste input "#840087"
drag, startPoint x: 77, startPoint y: 148, endPoint x: 85, endPoint y: 173, distance: 26.3
click at [78, 149] on input "#840087" at bounding box center [150, 152] width 179 height 16
type input "840087"
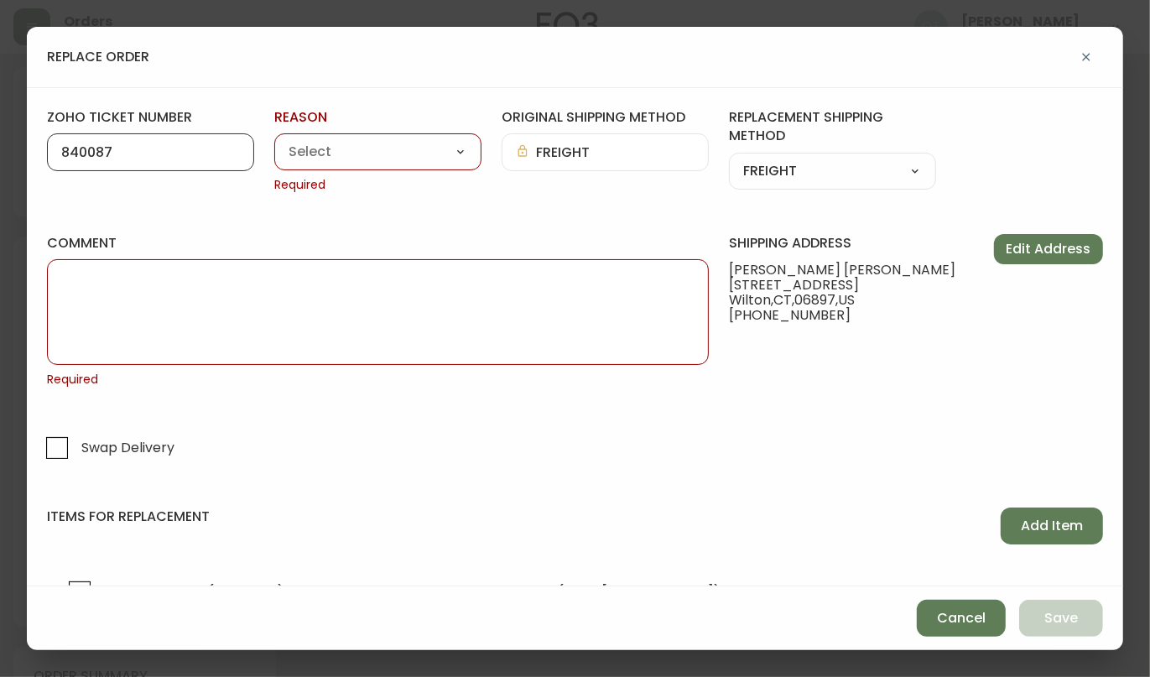
click at [363, 160] on select "Customer Related Damaged in Shipping Lost in Transit or Missing Order Manufactu…" at bounding box center [377, 152] width 207 height 25
select select "Damaged in Shipping"
click at [274, 140] on select "Customer Related Damaged in Shipping Lost in Transit or Missing Order Manufactu…" at bounding box center [377, 152] width 207 height 25
type input "Damaged in Shipping"
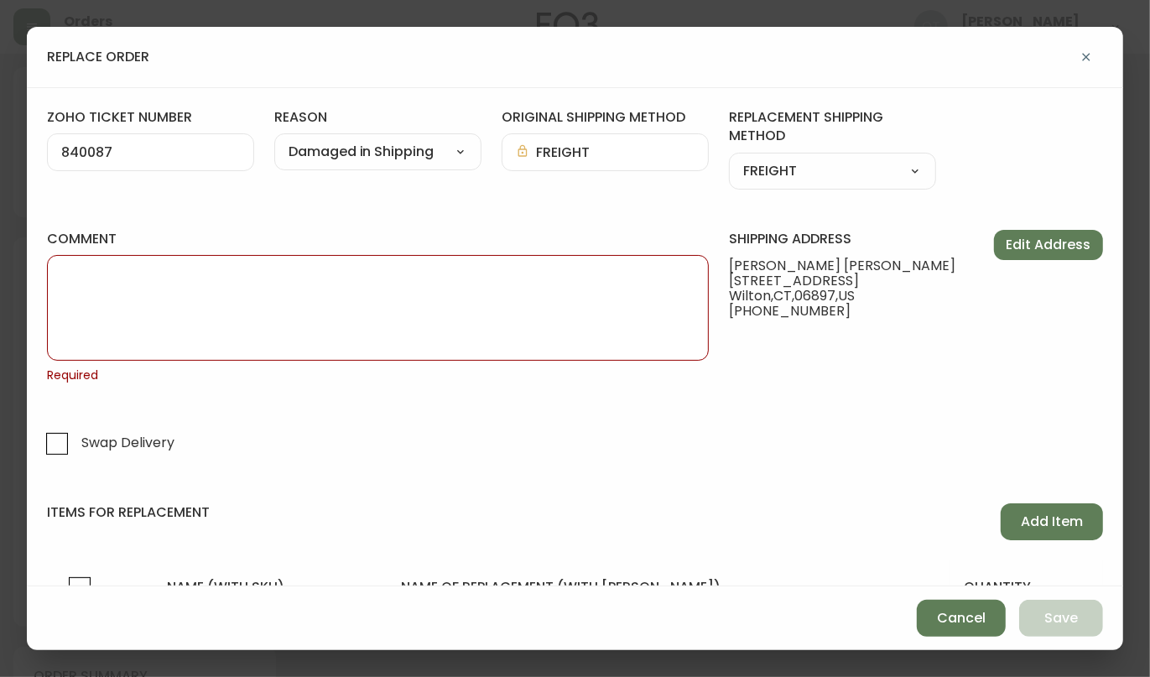
click at [162, 296] on textarea "comment" at bounding box center [377, 308] width 633 height 84
click at [454, 145] on select "Customer Related Damaged in Shipping Lost in Transit or Missing Order Manufactu…" at bounding box center [377, 152] width 207 height 25
select select "Lost in Transit or Missing Order"
click at [274, 140] on select "Customer Related Damaged in Shipping Lost in Transit or Missing Order Manufactu…" at bounding box center [377, 152] width 207 height 25
type input "Lost in Transit or Missing Order"
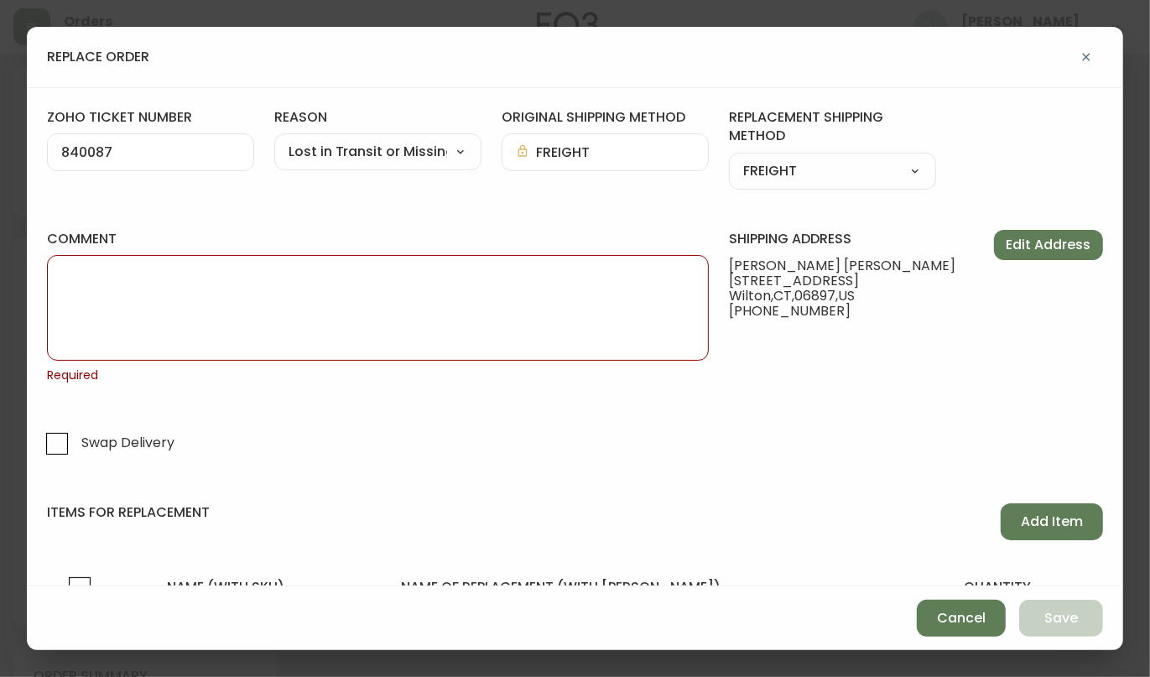
click at [512, 315] on textarea "comment" at bounding box center [377, 308] width 633 height 84
paste textarea "ORIGINAL ORDER: 4135172 | REASON FOR REPLACEMENT: LOST IN TRANSIT | NOTES: NIR …"
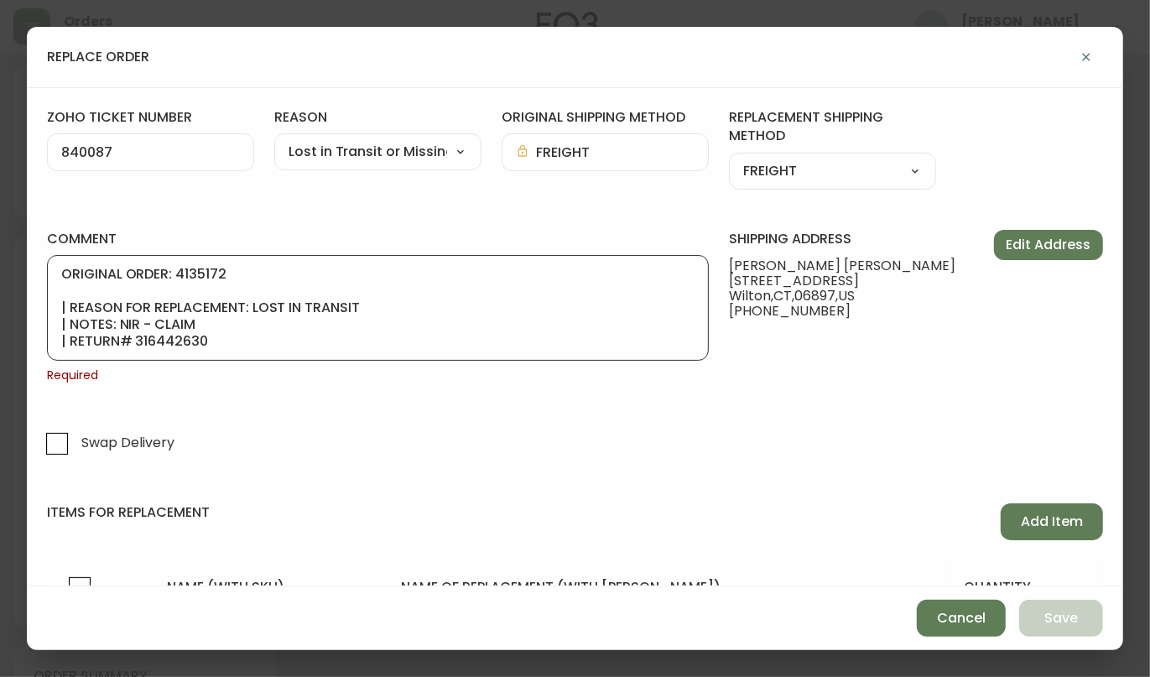
scroll to position [101, 0]
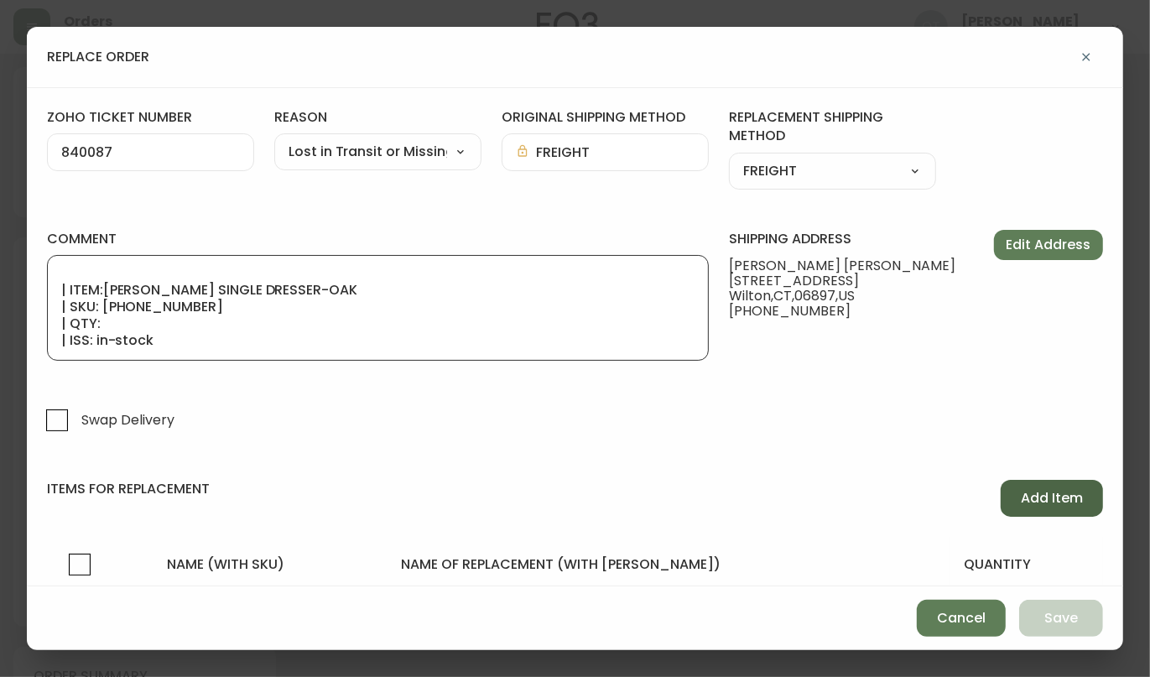
type textarea "ORIGINAL ORDER: 4135172 | REASON FOR REPLACEMENT: LOST IN TRANSIT | NOTES: NIR …"
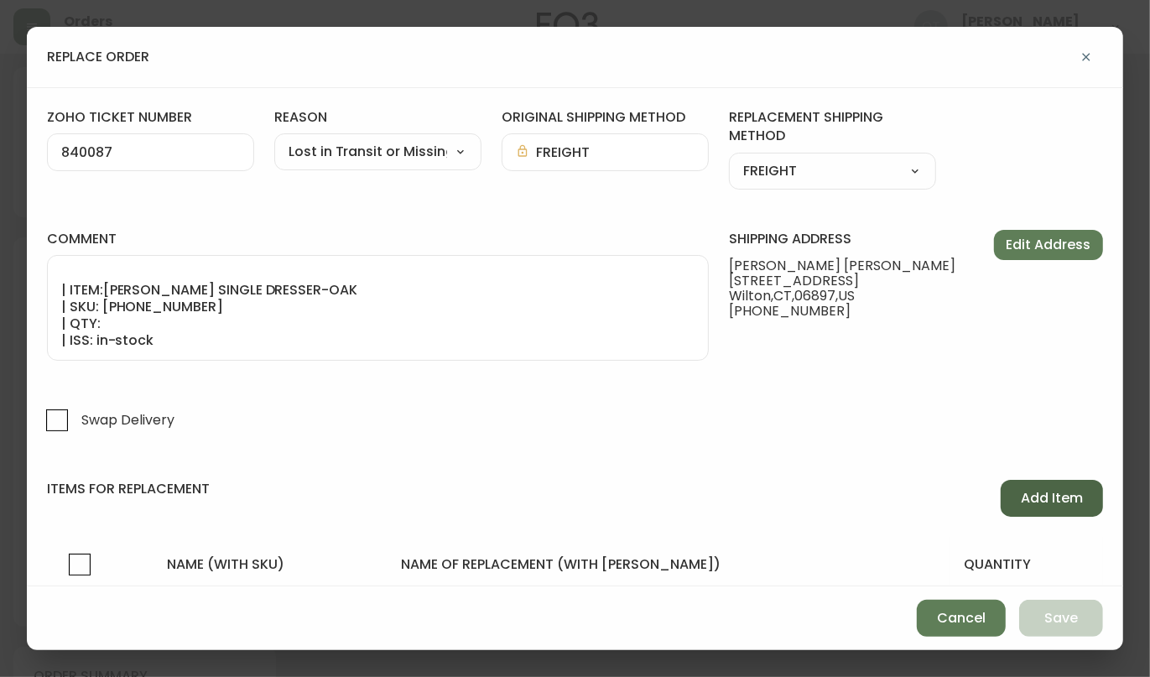
click at [1045, 501] on span "Add Item" at bounding box center [1052, 498] width 62 height 18
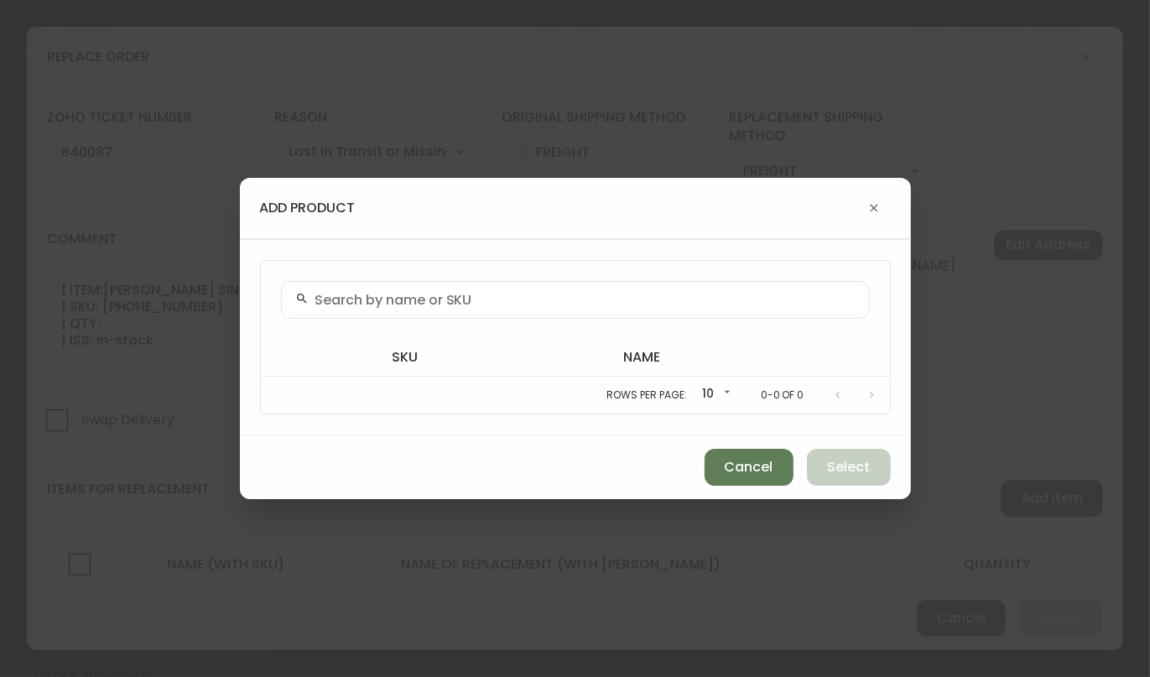
click at [565, 308] on input "text" at bounding box center [585, 300] width 540 height 16
paste input "[PHONE_NUMBER]"
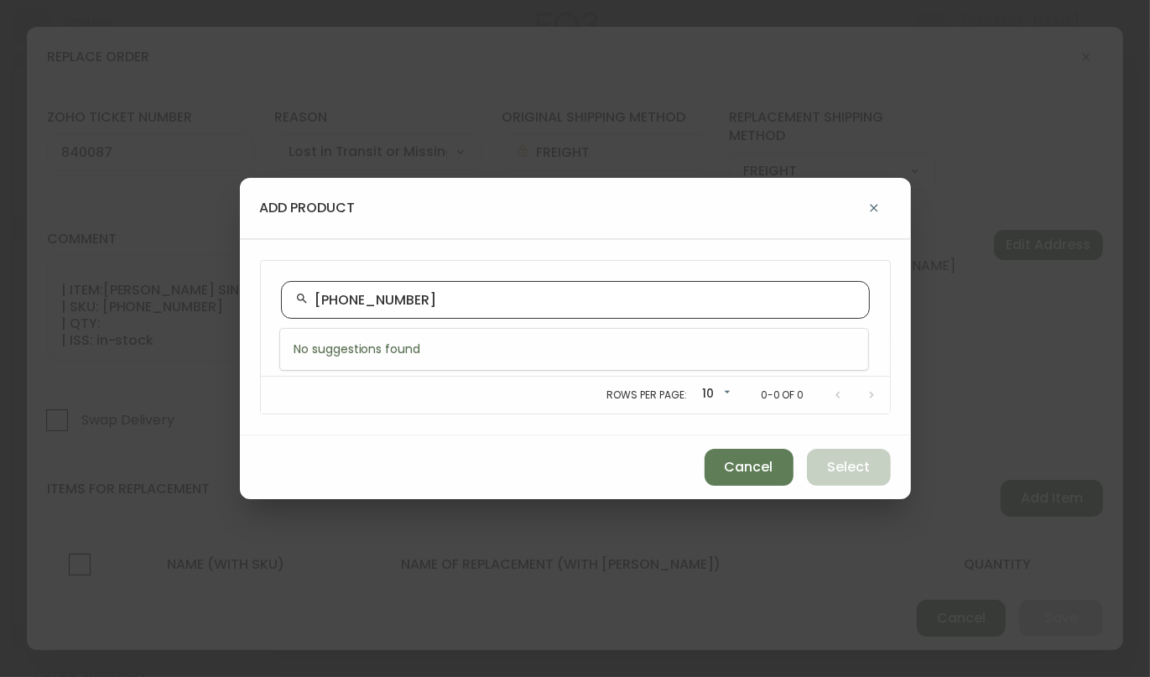
type input "[PHONE_NUMBER]"
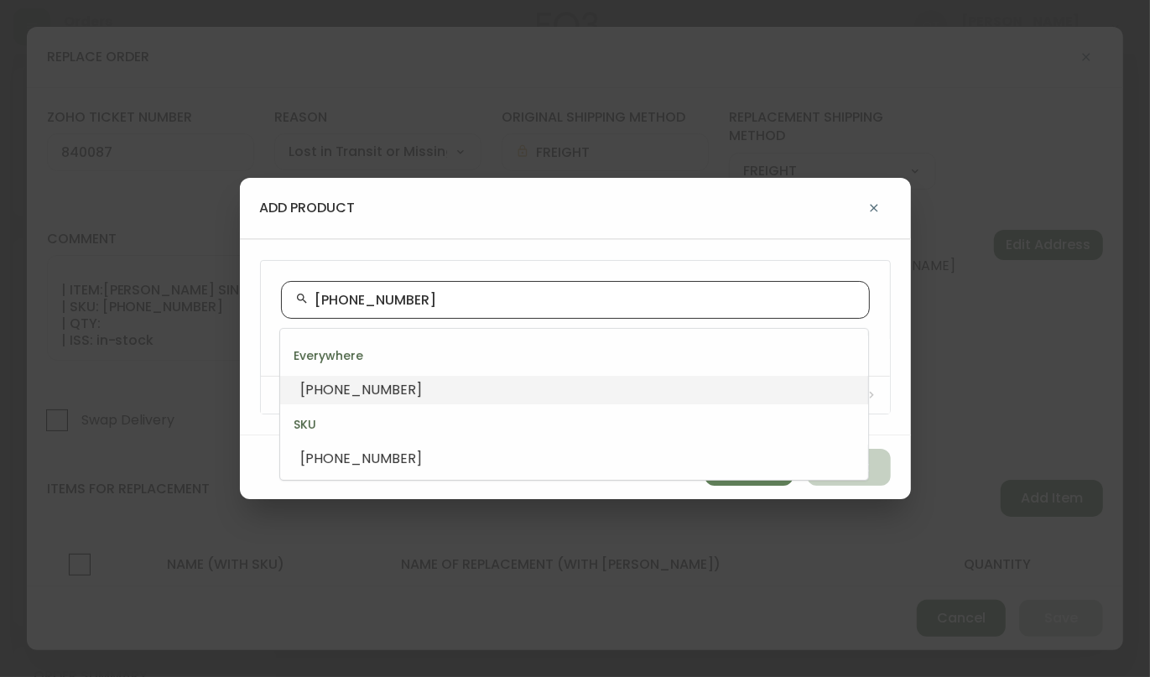
click at [422, 393] on li "[PHONE_NUMBER]" at bounding box center [574, 390] width 588 height 29
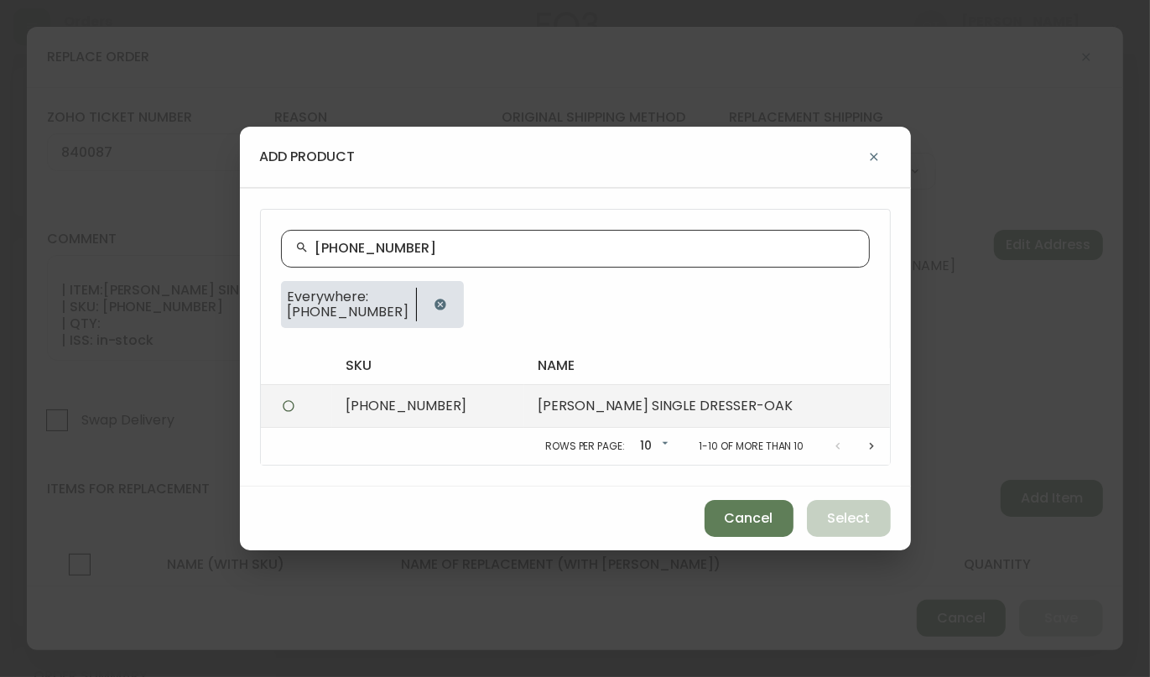
click at [431, 411] on td "[PHONE_NUMBER]" at bounding box center [428, 406] width 192 height 43
radio input "true"
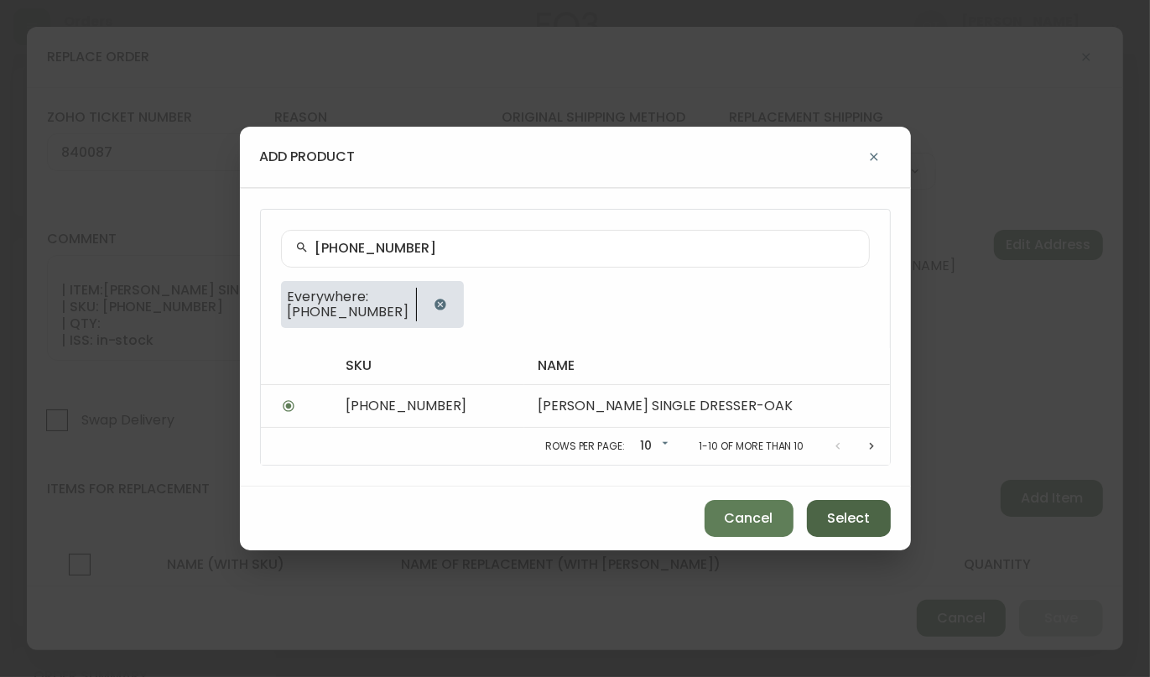
click at [875, 513] on button "Select" at bounding box center [849, 518] width 84 height 37
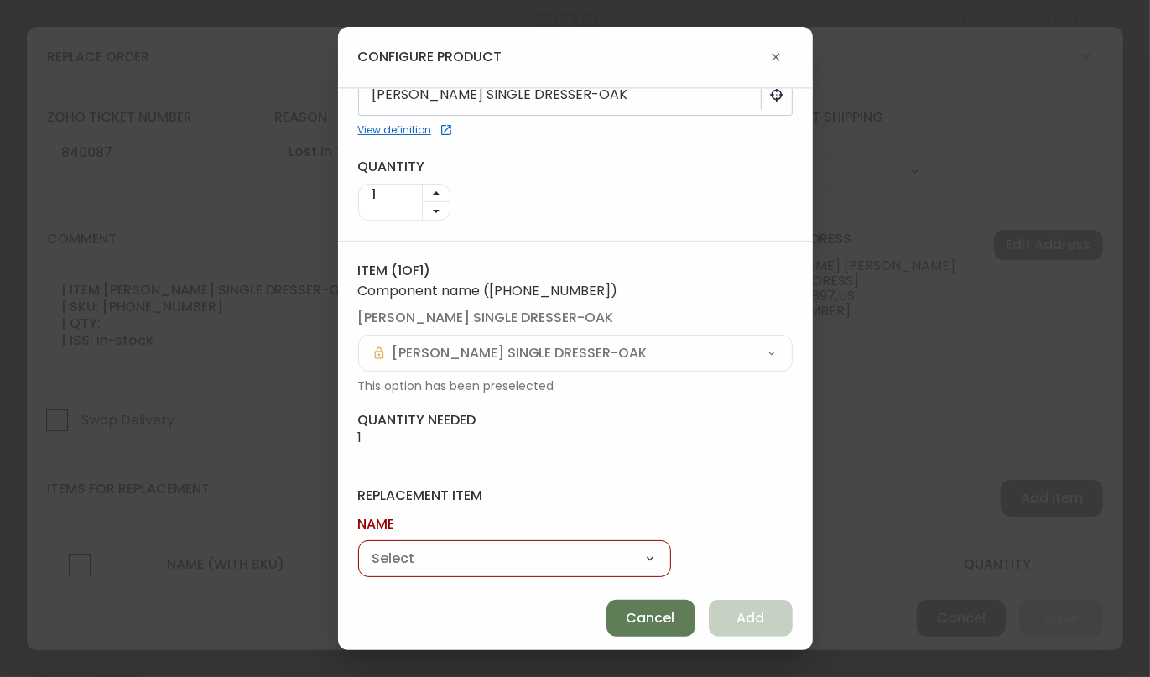
scroll to position [94, 0]
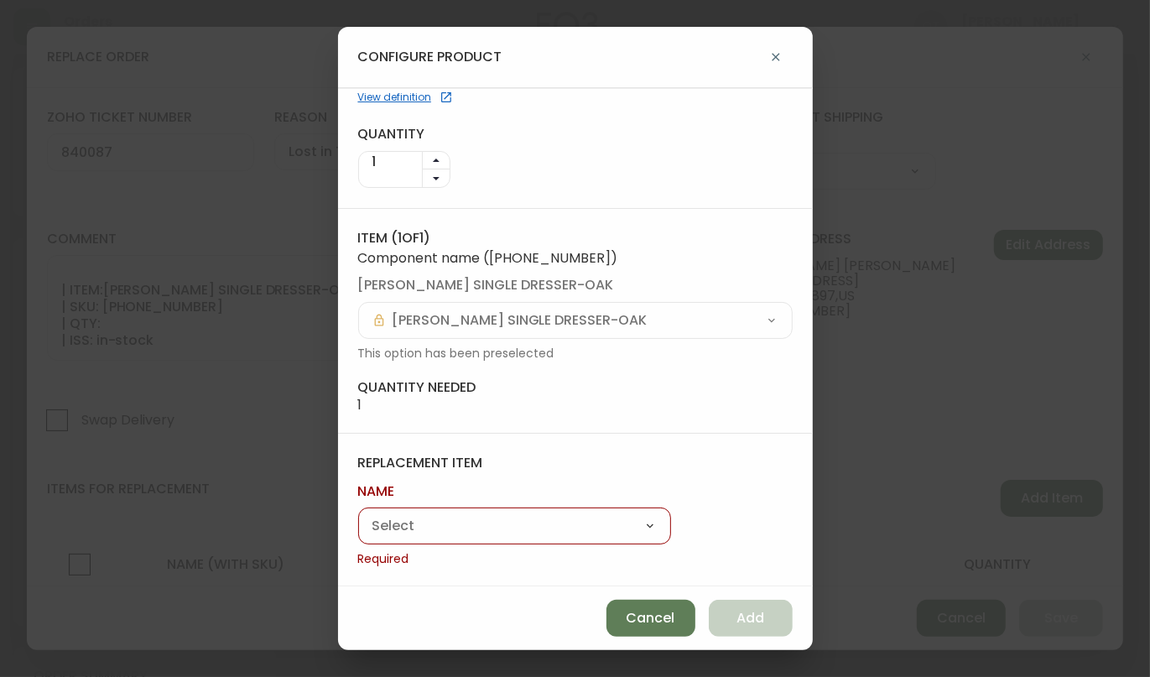
click at [427, 529] on select "[PERSON_NAME]" at bounding box center [514, 526] width 313 height 25
select select "cmfa29sdt8bfr0146xgis82xw"
click at [358, 534] on select "[PERSON_NAME]" at bounding box center [514, 526] width 313 height 25
type input "[PERSON_NAME]"
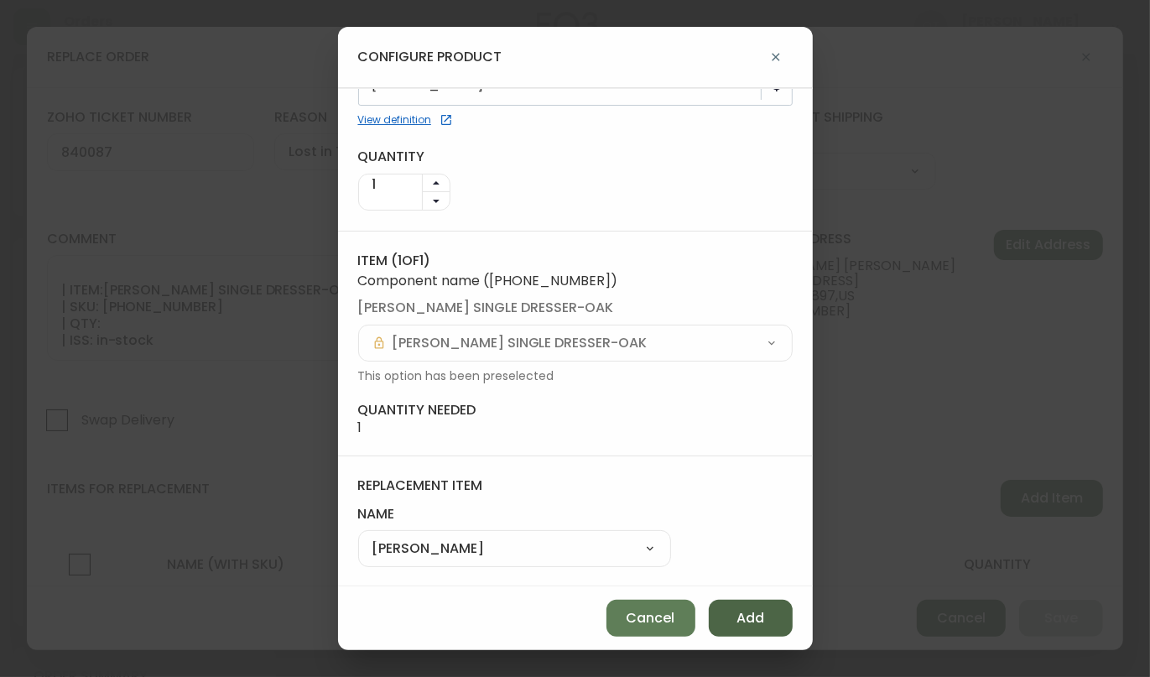
click at [761, 621] on span "Add" at bounding box center [750, 618] width 28 height 18
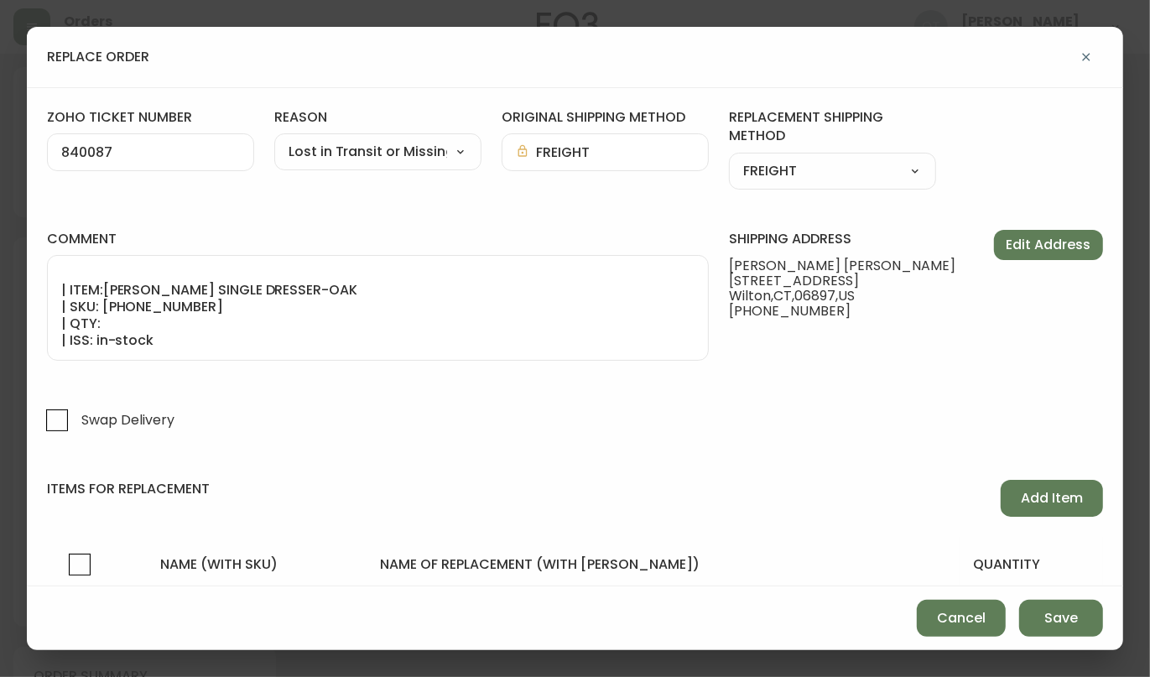
scroll to position [118, 0]
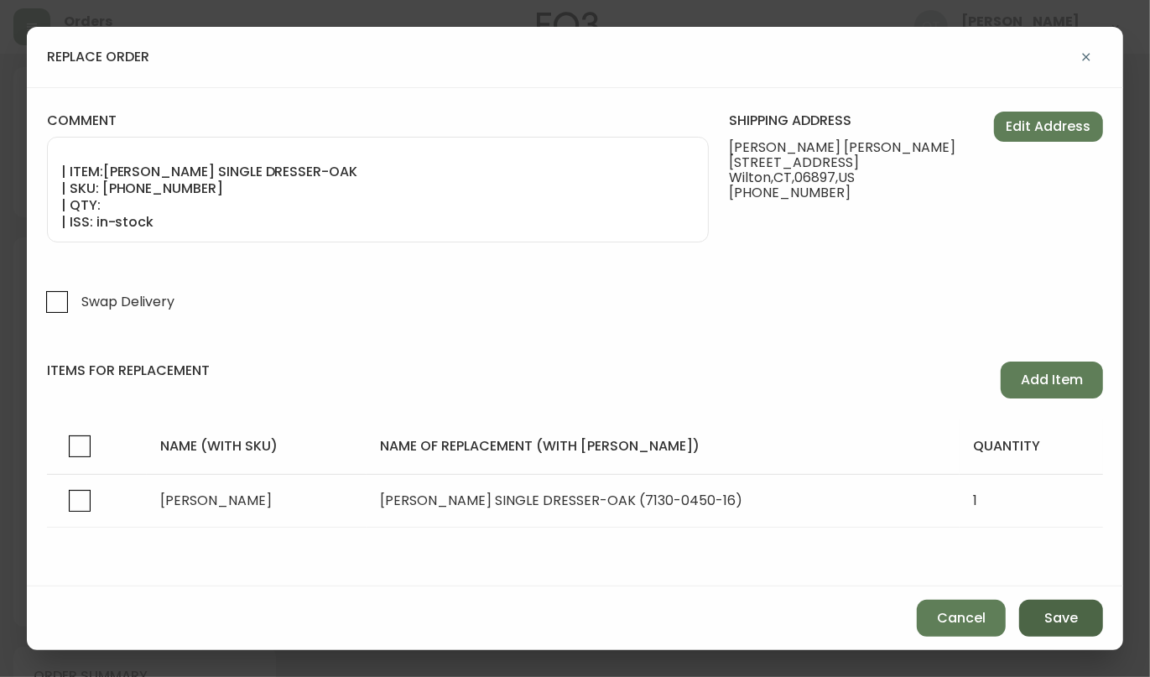
click at [1075, 613] on span "Save" at bounding box center [1061, 618] width 34 height 18
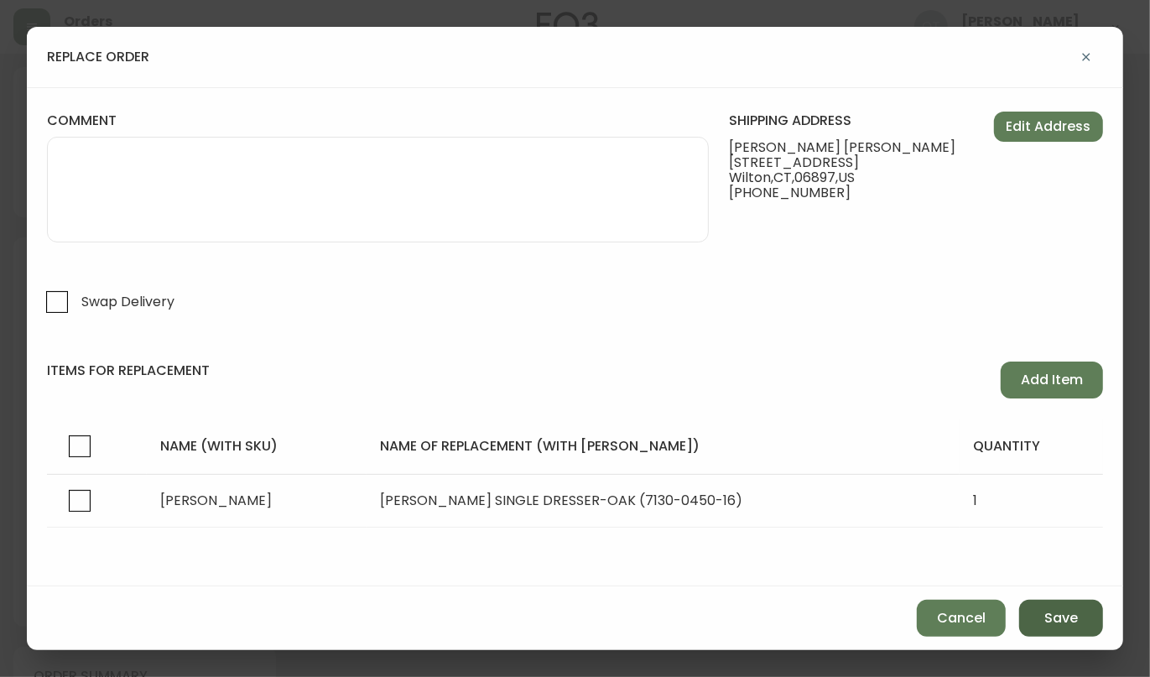
select select
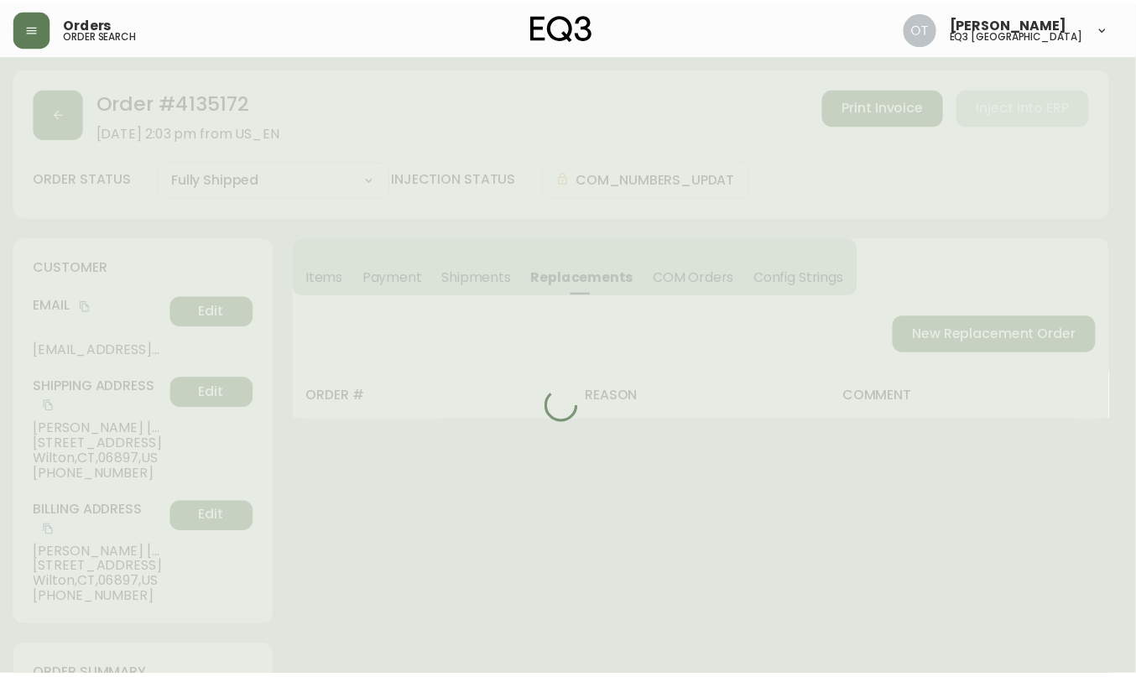
scroll to position [66, 0]
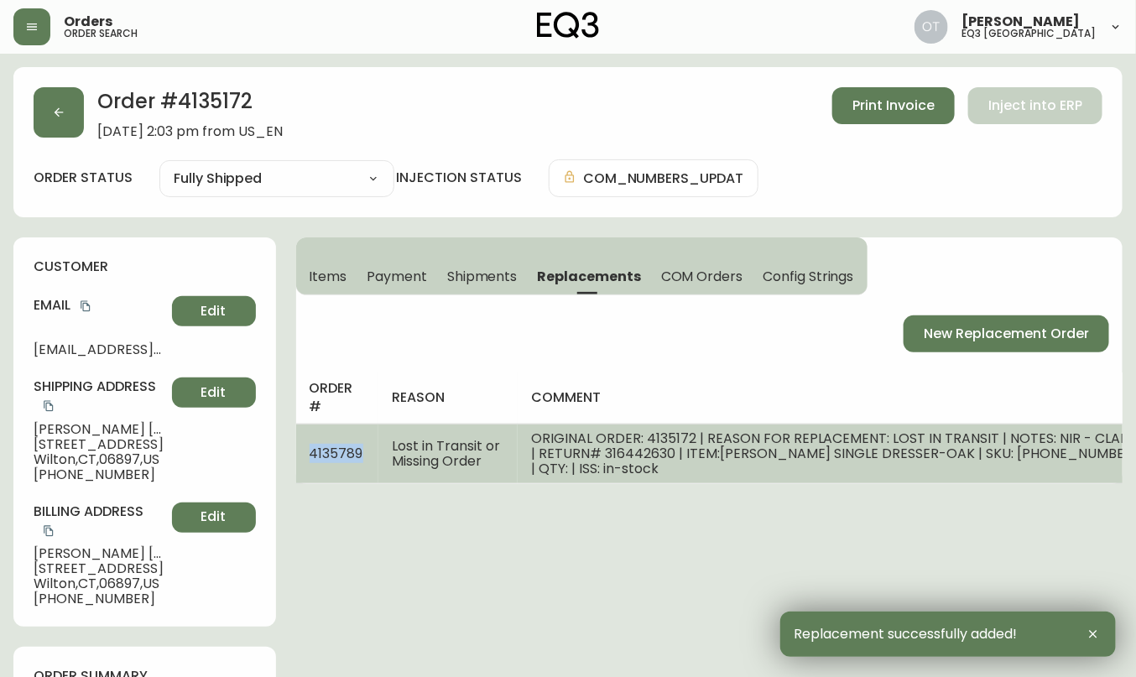
drag, startPoint x: 312, startPoint y: 452, endPoint x: 373, endPoint y: 464, distance: 62.3
click at [362, 461] on td "4135789" at bounding box center [337, 454] width 83 height 60
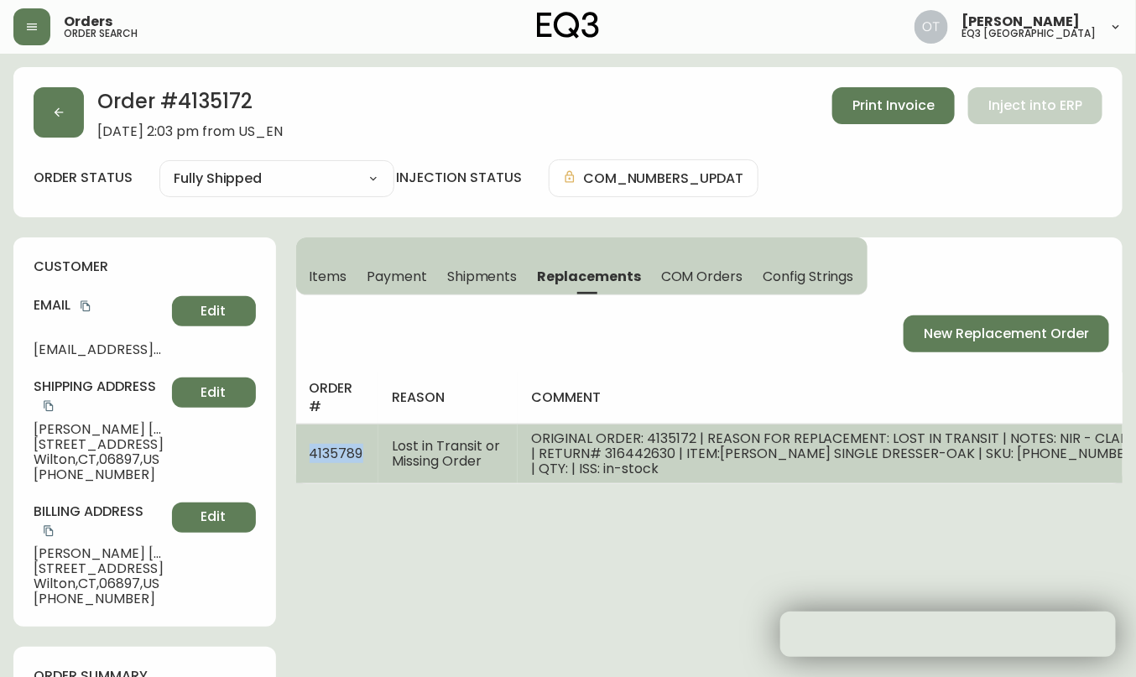
copy span "4135789"
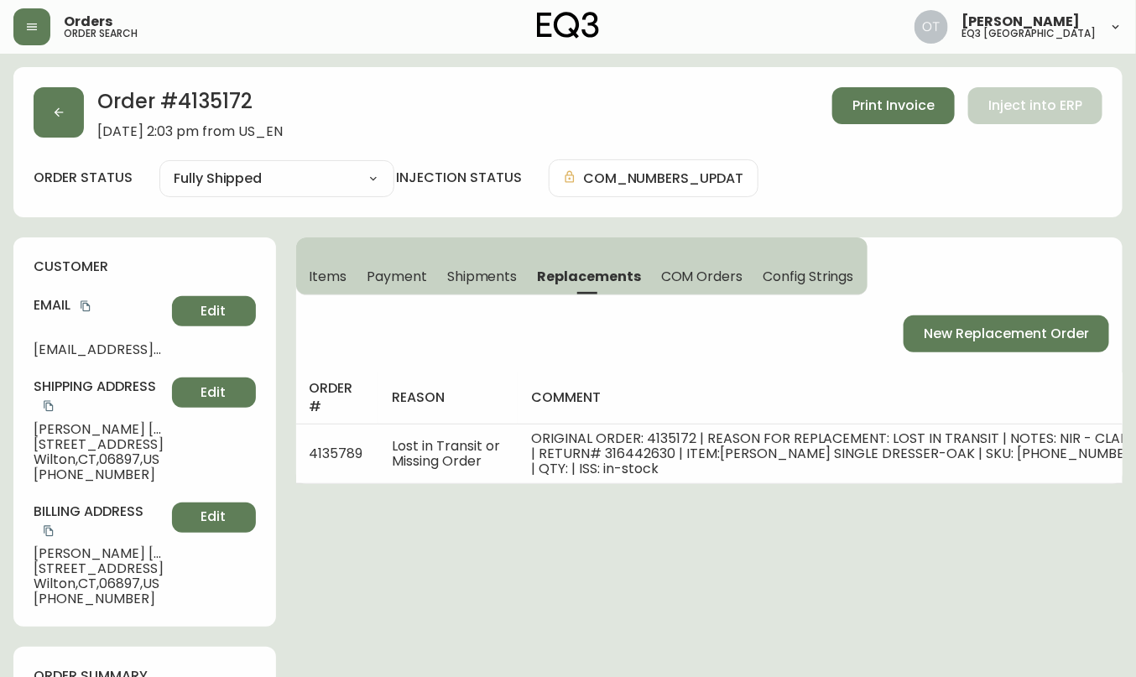
click at [131, 293] on div "customer Email [EMAIL_ADDRESS][DOMAIN_NAME] Edit Shipping Address [PERSON_NAME]…" at bounding box center [144, 431] width 263 height 389
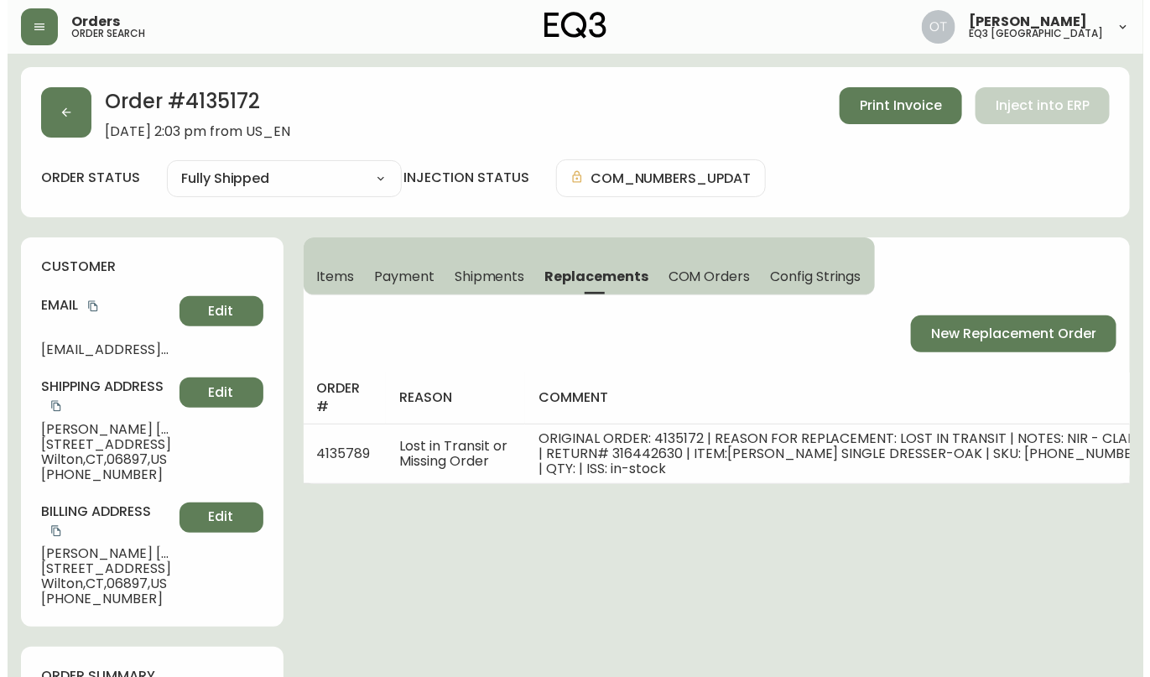
scroll to position [902, 0]
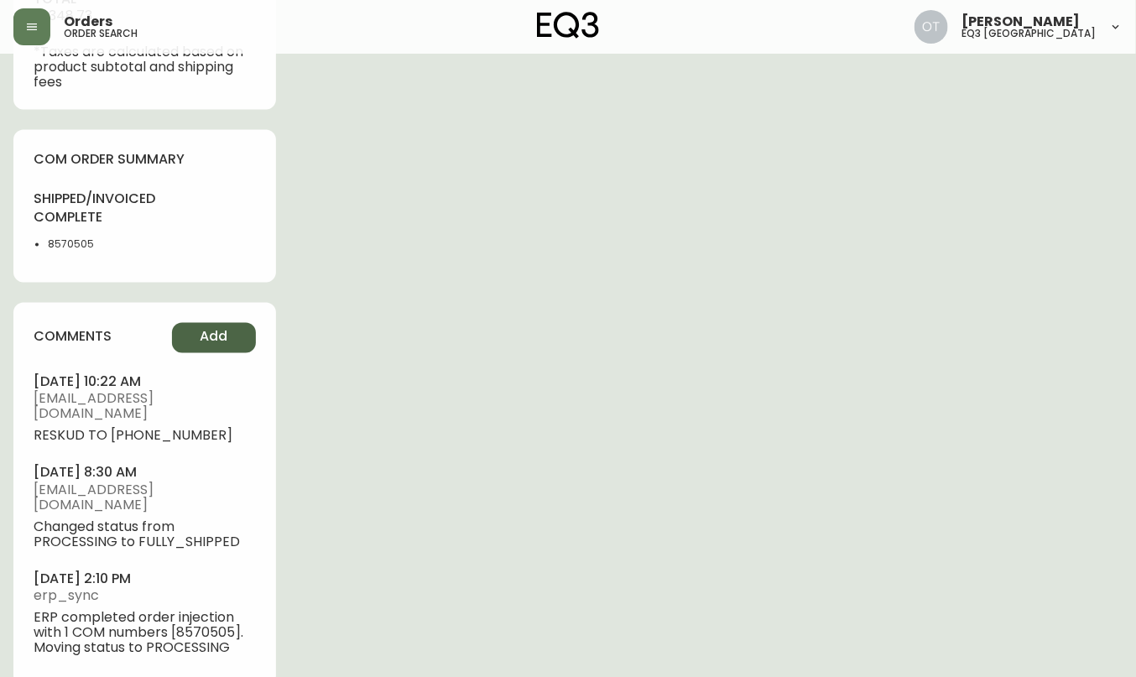
click at [213, 342] on span "Add" at bounding box center [214, 337] width 28 height 18
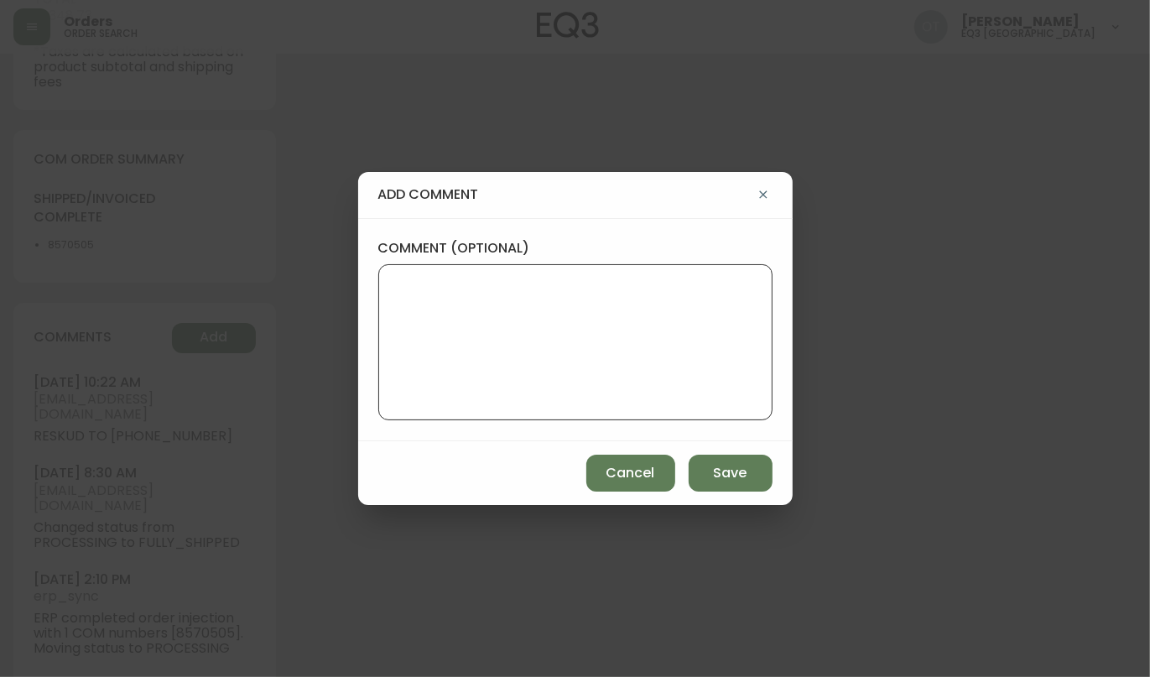
click at [539, 350] on textarea "comment (optional)" at bounding box center [576, 342] width 366 height 134
paste textarea "TICKET # #840087 REPLACEMENT PO: 4135789 *COM will be available in AS400 and in…"
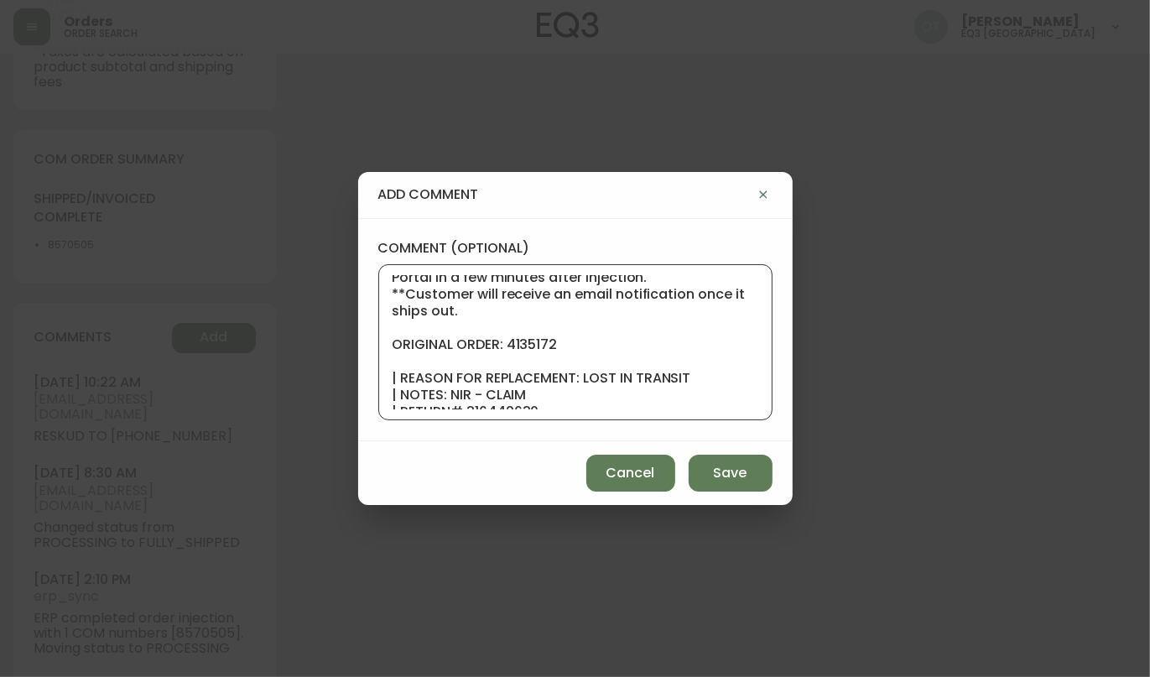
scroll to position [0, 0]
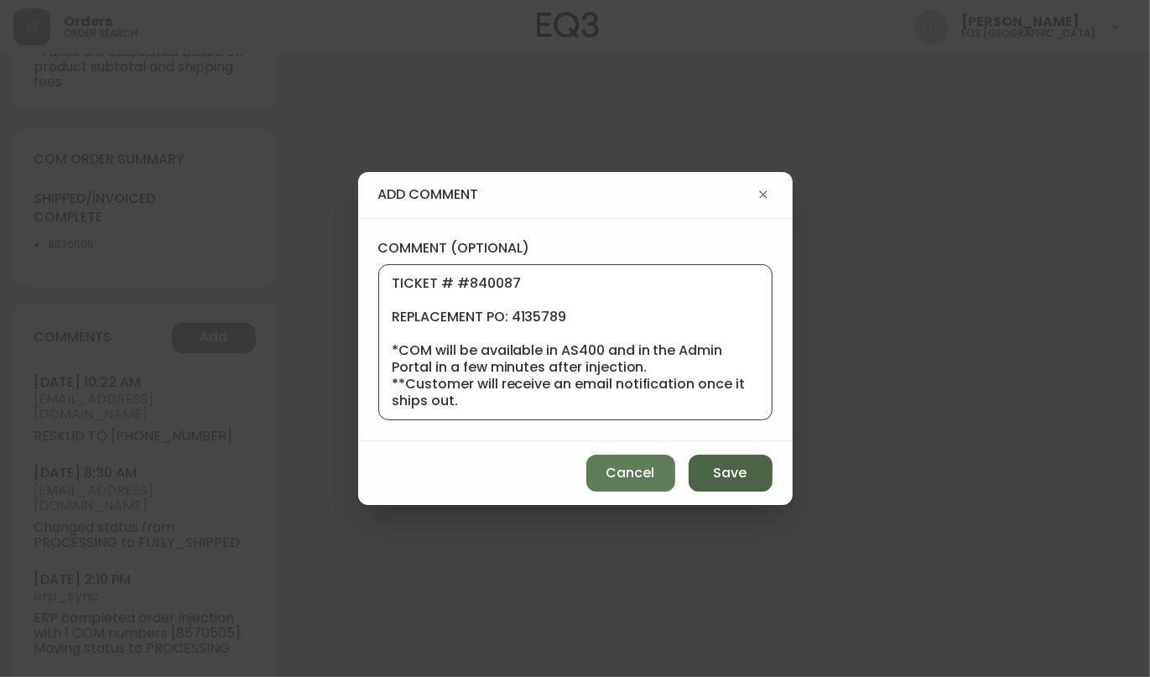
type textarea "TICKET # #840087 REPLACEMENT PO: 4135789 *COM will be available in AS400 and in…"
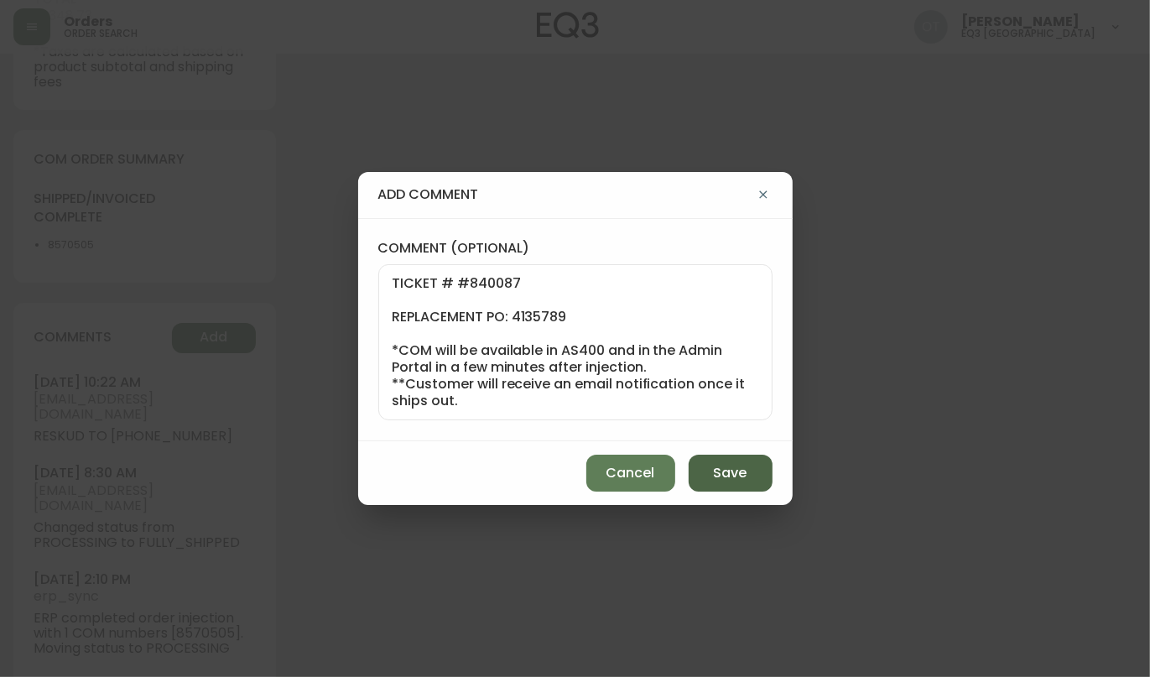
click at [731, 468] on span "Save" at bounding box center [731, 473] width 34 height 18
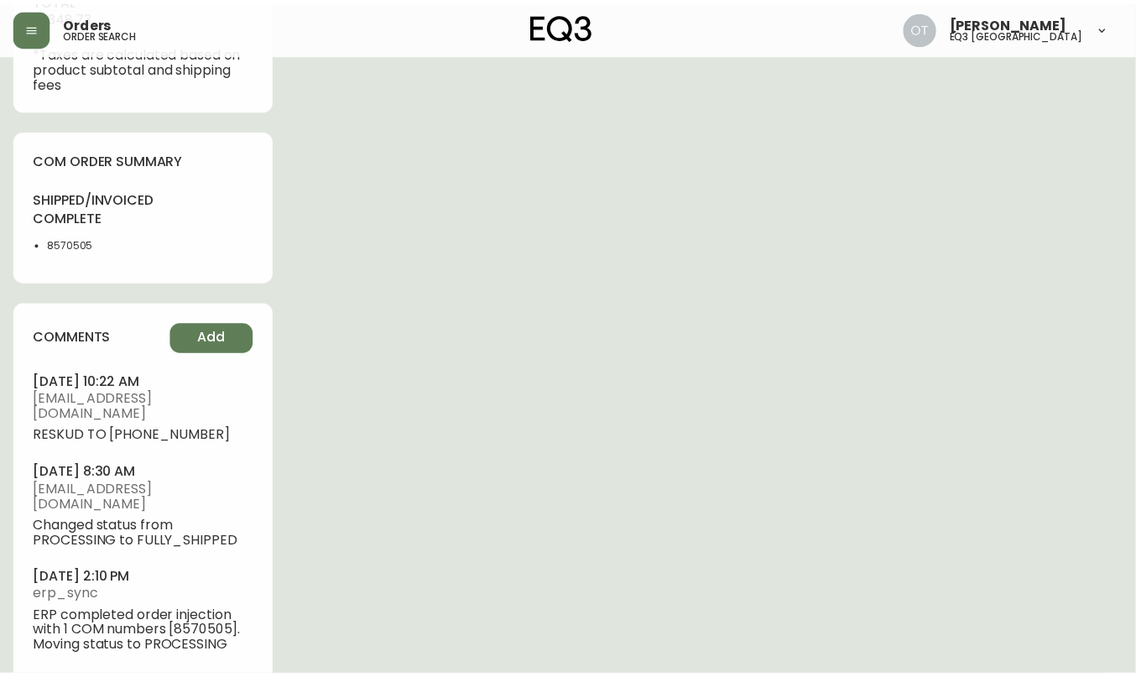
scroll to position [883, 0]
